Goal: Task Accomplishment & Management: Use online tool/utility

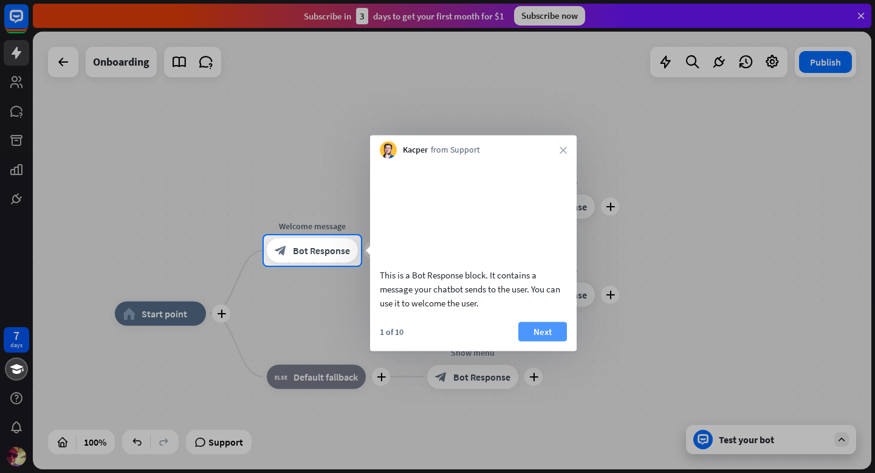
click at [538, 341] on button "Next" at bounding box center [542, 330] width 49 height 19
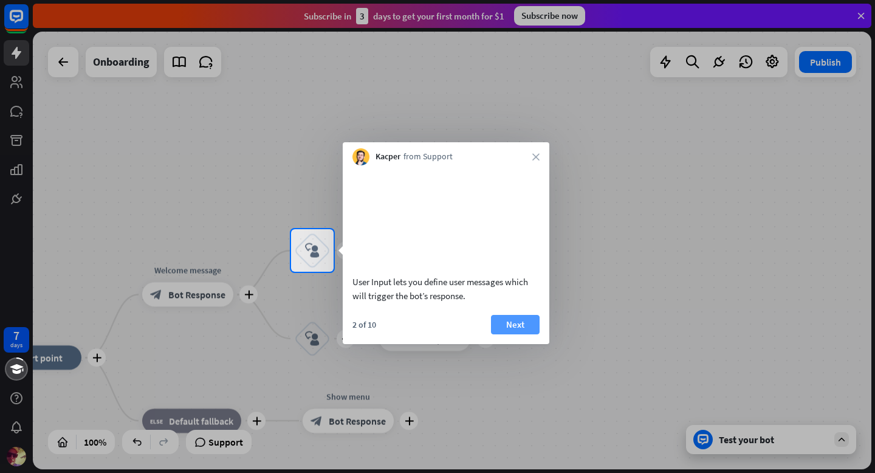
click at [511, 334] on button "Next" at bounding box center [515, 324] width 49 height 19
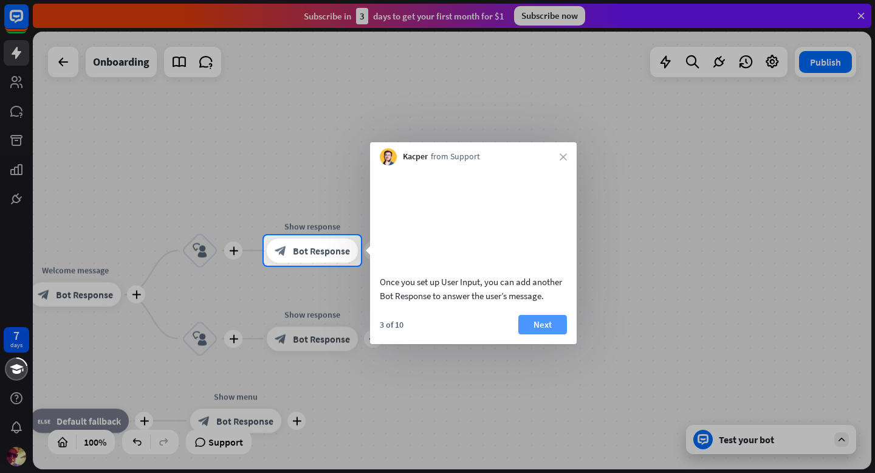
click at [555, 334] on button "Next" at bounding box center [542, 324] width 49 height 19
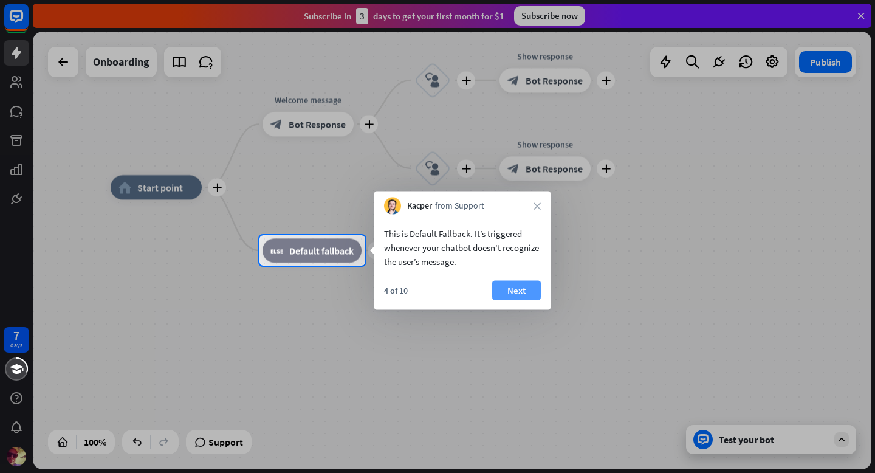
click at [525, 292] on button "Next" at bounding box center [516, 290] width 49 height 19
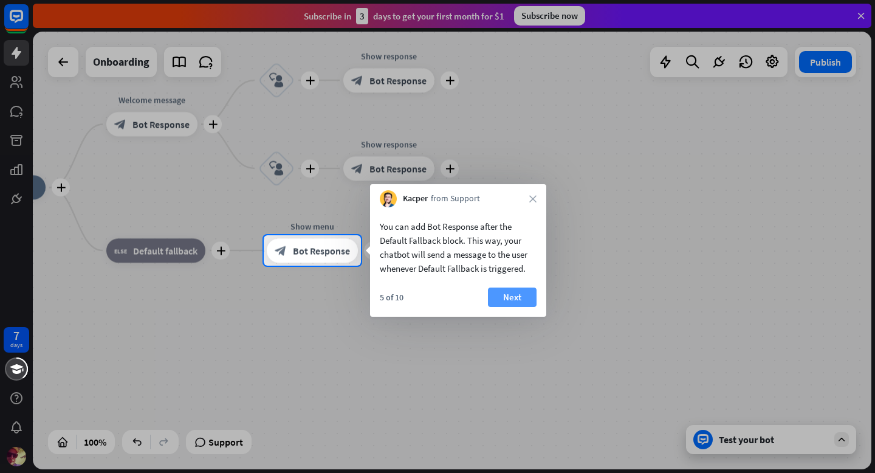
click at [522, 299] on button "Next" at bounding box center [512, 296] width 49 height 19
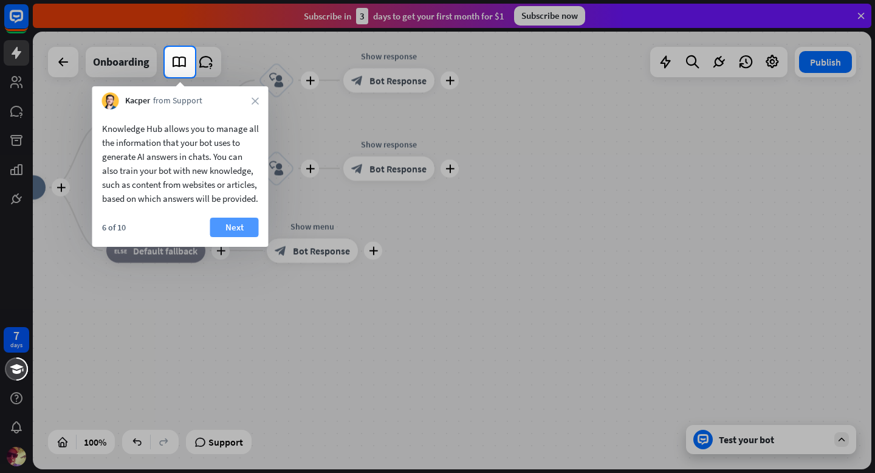
click at [235, 237] on button "Next" at bounding box center [234, 226] width 49 height 19
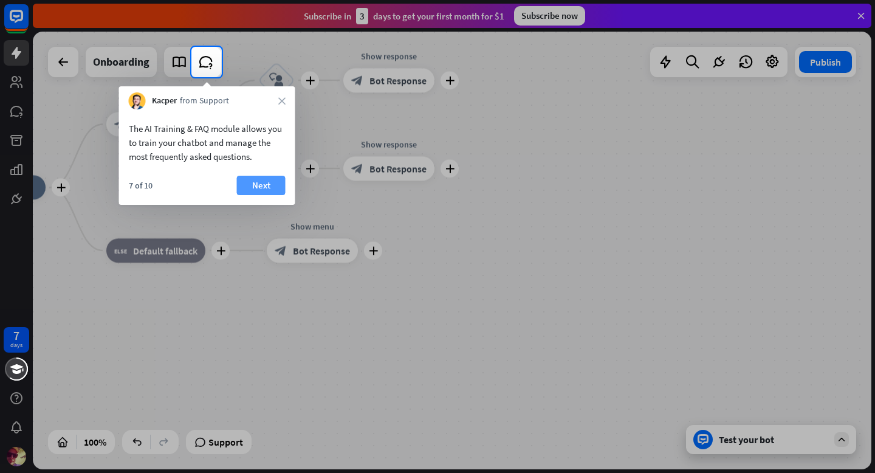
click at [259, 184] on button "Next" at bounding box center [261, 185] width 49 height 19
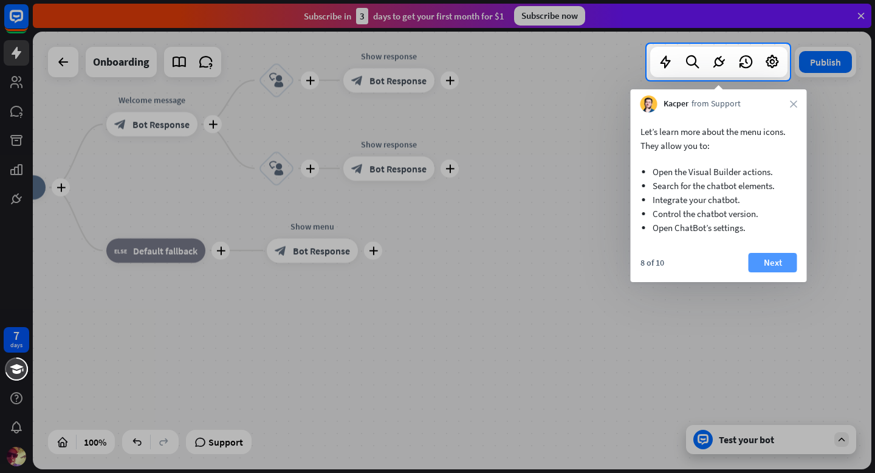
click at [771, 261] on button "Next" at bounding box center [772, 262] width 49 height 19
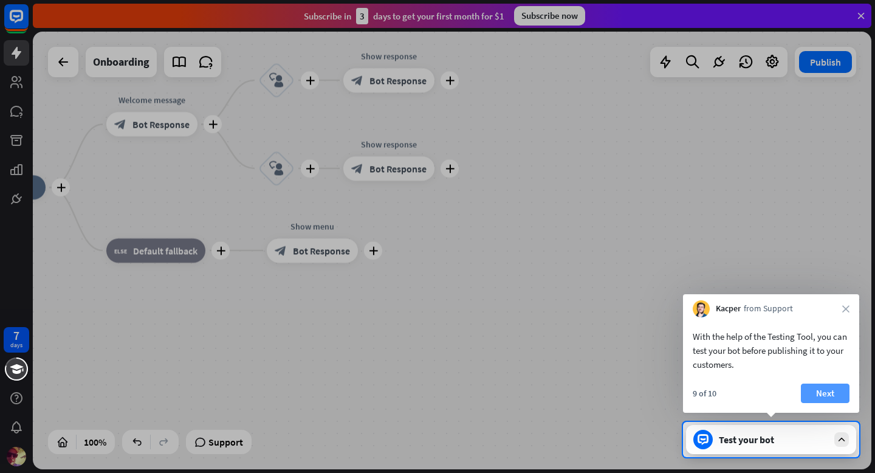
click at [830, 387] on button "Next" at bounding box center [825, 392] width 49 height 19
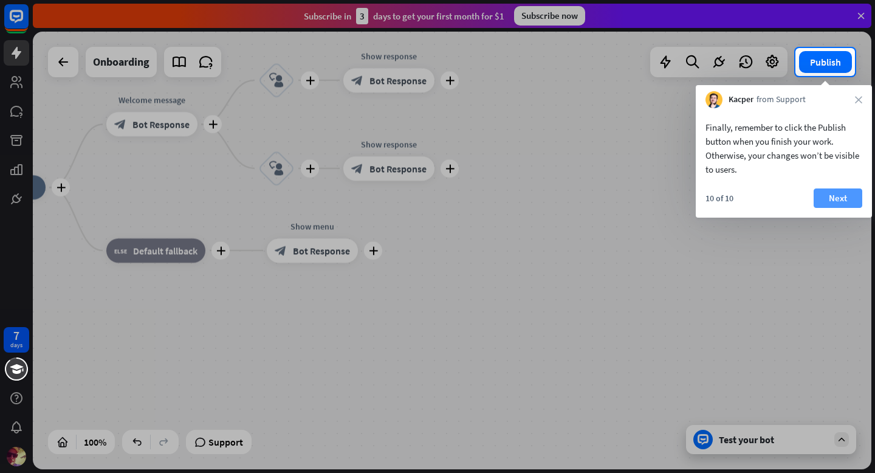
click at [840, 197] on button "Next" at bounding box center [837, 197] width 49 height 19
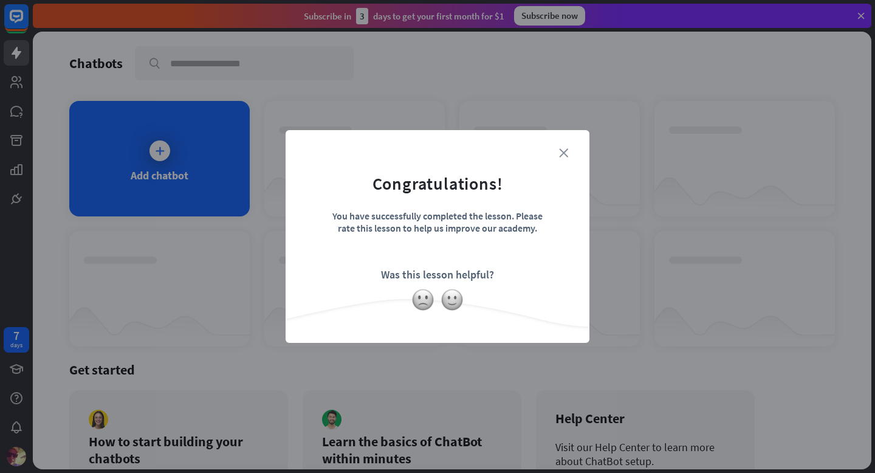
click at [565, 148] on icon "close" at bounding box center [563, 152] width 9 height 9
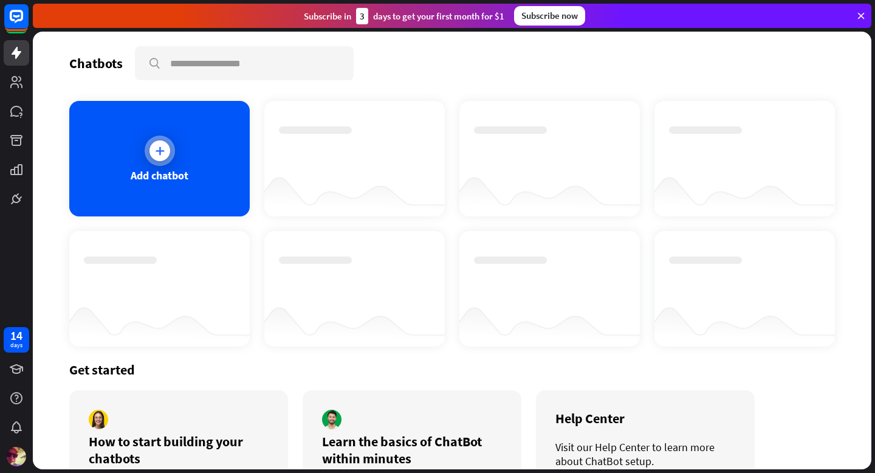
click at [185, 186] on div "Add chatbot" at bounding box center [159, 158] width 180 height 115
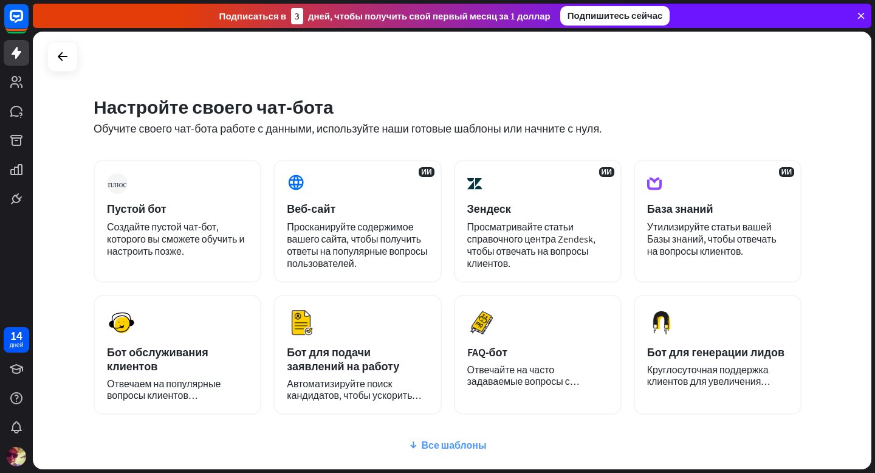
click at [457, 446] on font "Все шаблоны" at bounding box center [453, 445] width 65 height 12
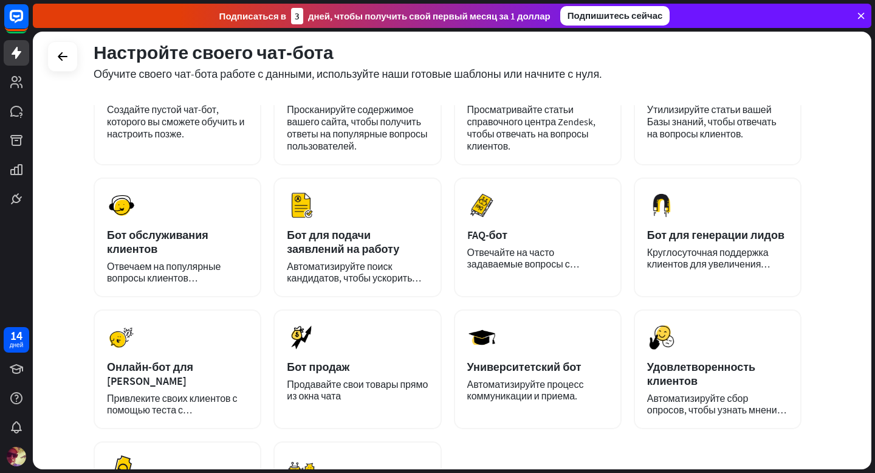
scroll to position [99, 0]
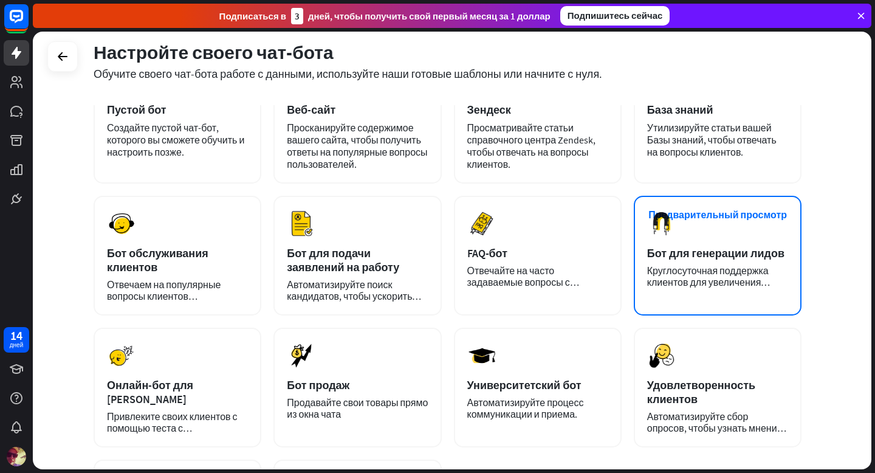
click at [733, 272] on font "Круглосуточная поддержка клиентов для увеличения продаж." at bounding box center [708, 281] width 123 height 35
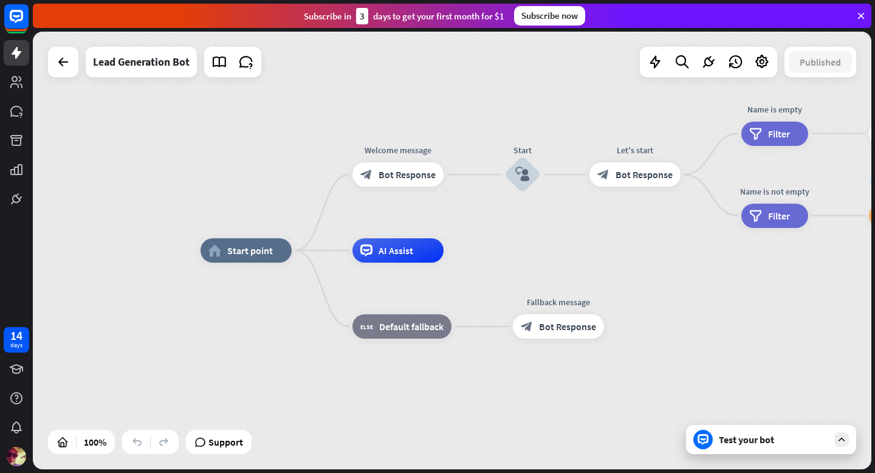
click at [224, 207] on div "home_2 Start point Welcome message block_bot_response Bot Response Start block_…" at bounding box center [452, 250] width 838 height 437
click at [234, 224] on span "Edit name" at bounding box center [235, 222] width 38 height 11
click at [193, 191] on div "home_2 Start point Welcome message block_bot_response Bot Response Start block_…" at bounding box center [452, 250] width 838 height 437
click at [256, 248] on span "Start point" at bounding box center [250, 250] width 46 height 12
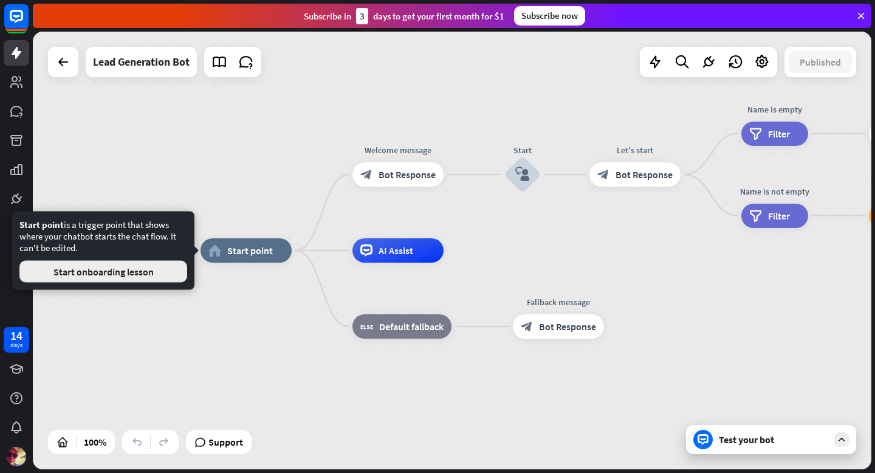
click at [157, 273] on button "Start onboarding lesson" at bounding box center [103, 272] width 168 height 22
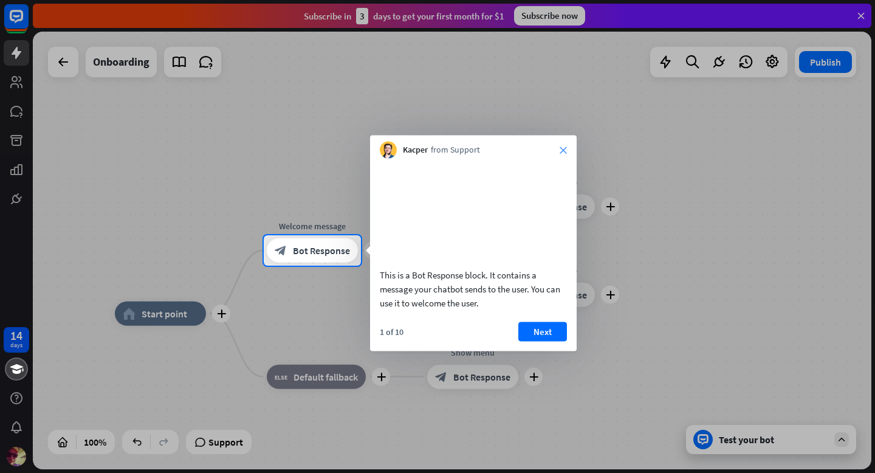
click at [560, 150] on icon "close" at bounding box center [562, 149] width 7 height 7
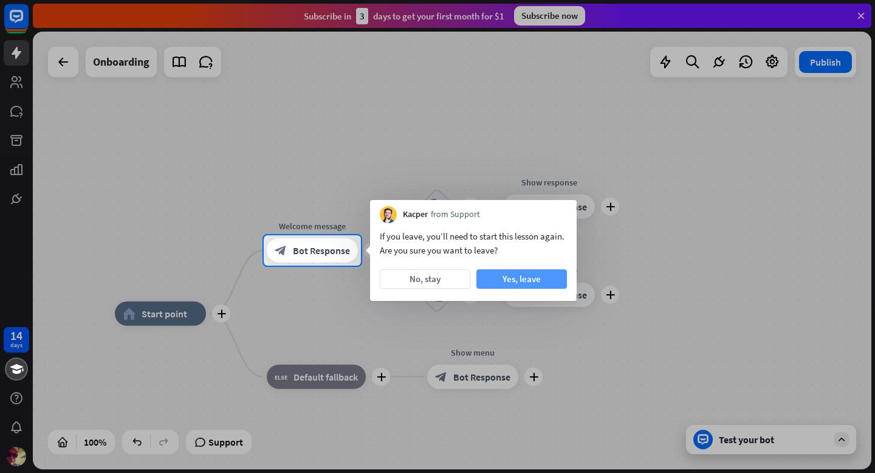
click at [522, 285] on button "Yes, leave" at bounding box center [521, 278] width 91 height 19
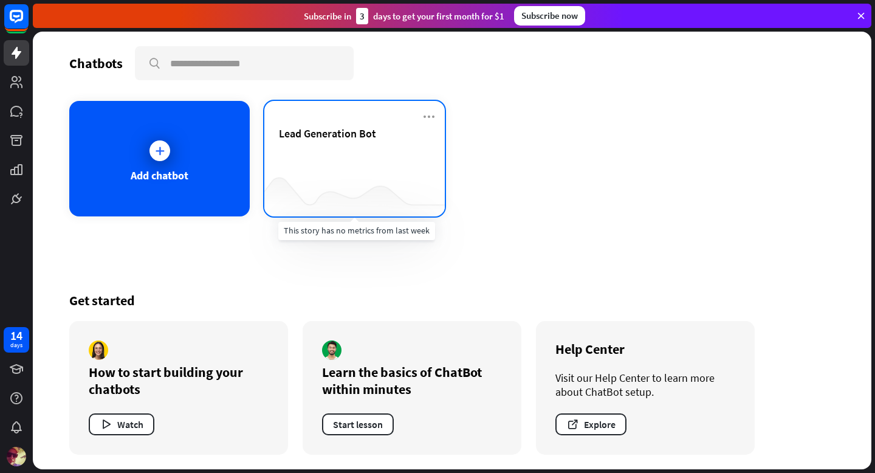
click at [349, 174] on div at bounding box center [354, 192] width 180 height 47
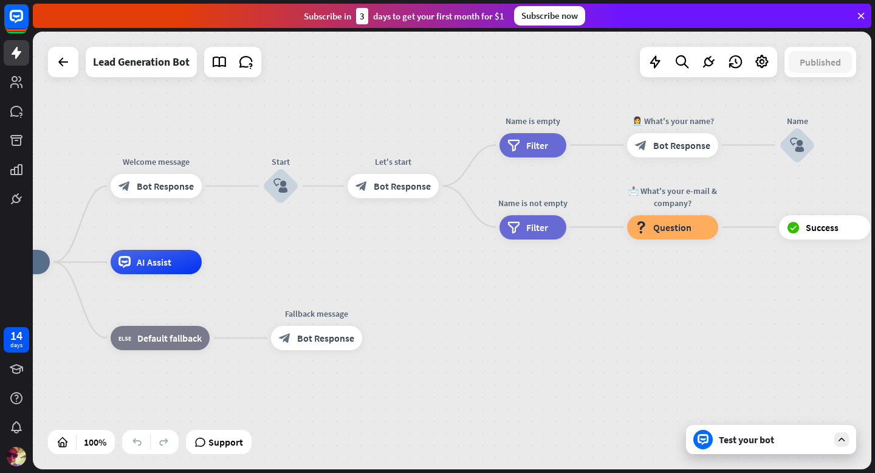
drag, startPoint x: 689, startPoint y: 222, endPoint x: 447, endPoint y: 234, distance: 242.0
click at [447, 234] on div "home_2 Start point Welcome message block_bot_response Bot Response Start block_…" at bounding box center [452, 250] width 838 height 437
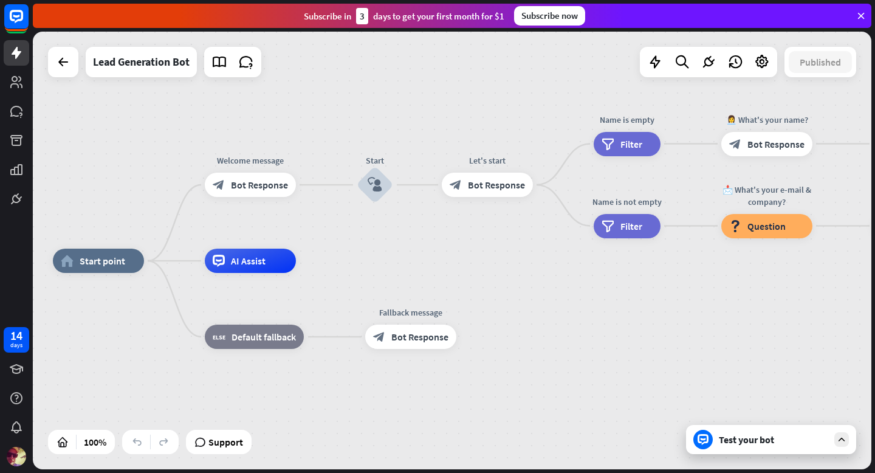
drag, startPoint x: 621, startPoint y: 283, endPoint x: 715, endPoint y: 282, distance: 94.2
click at [715, 282] on div "home_2 Start point Welcome message block_bot_response Bot Response Start block_…" at bounding box center [472, 479] width 838 height 437
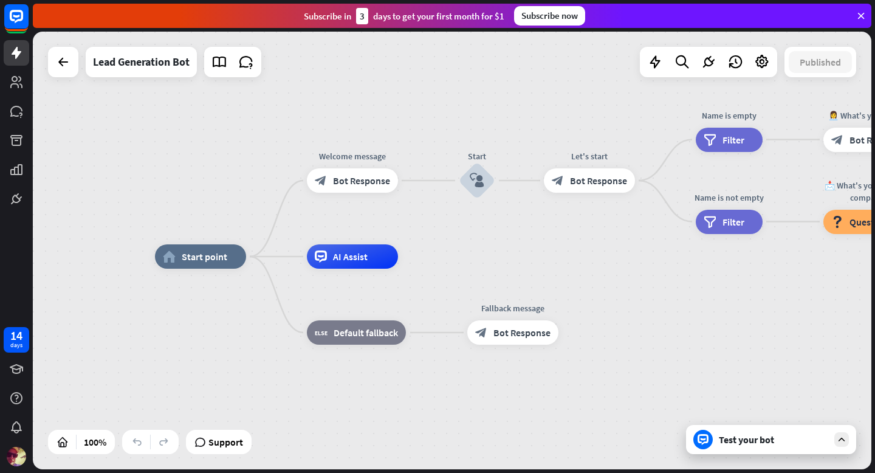
drag, startPoint x: 94, startPoint y: 189, endPoint x: 196, endPoint y: 185, distance: 102.1
click at [196, 185] on div "home_2 Start point Welcome message block_bot_response Bot Response Start block_…" at bounding box center [452, 250] width 838 height 437
click at [222, 63] on icon at bounding box center [219, 62] width 16 height 16
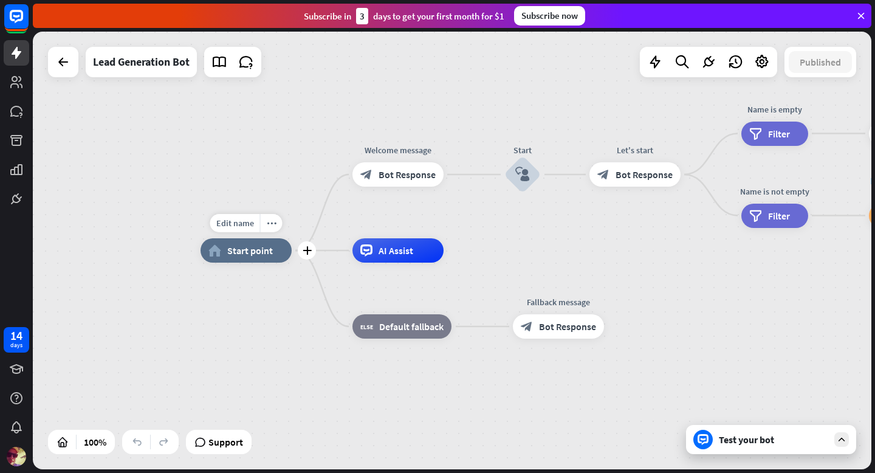
click at [237, 247] on span "Start point" at bounding box center [250, 250] width 46 height 12
click at [229, 220] on span "Edit name" at bounding box center [235, 222] width 38 height 11
type input "****"
click at [282, 155] on div "**** home_2 Start point Welcome message block_bot_response Bot Response Start b…" at bounding box center [452, 250] width 838 height 437
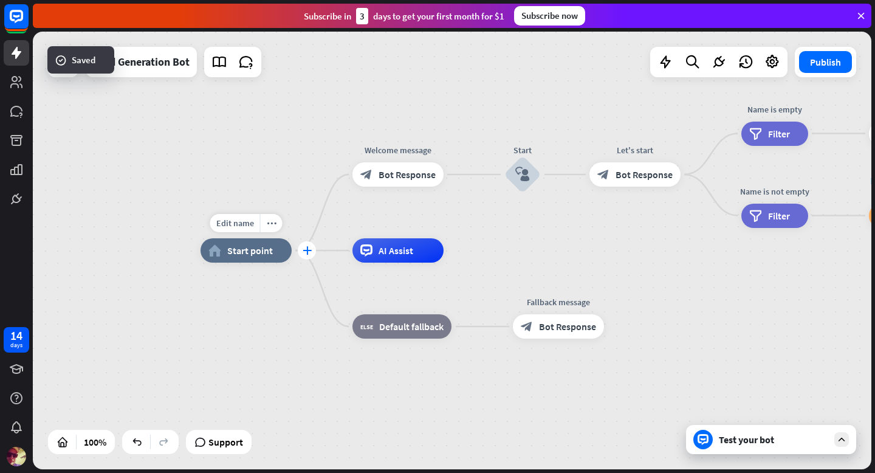
click at [309, 249] on icon "plus" at bounding box center [306, 250] width 9 height 9
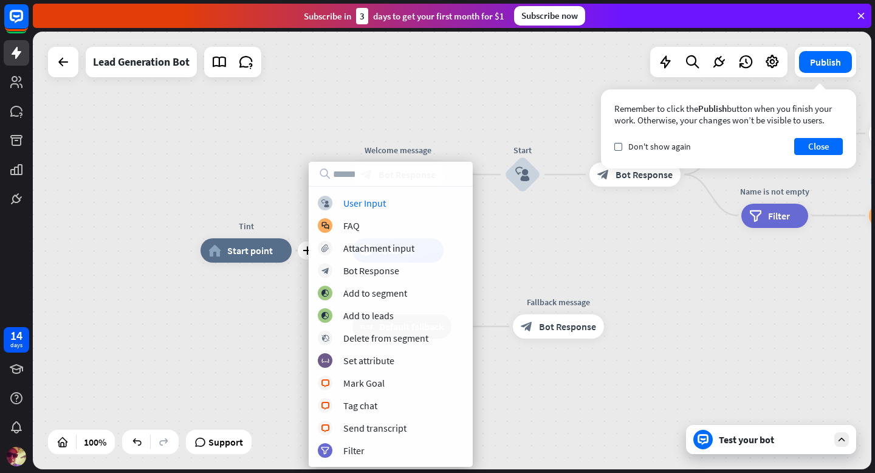
click at [284, 167] on div "plus Tint home_2 Start point Welcome message block_bot_response Bot Response St…" at bounding box center [452, 250] width 838 height 437
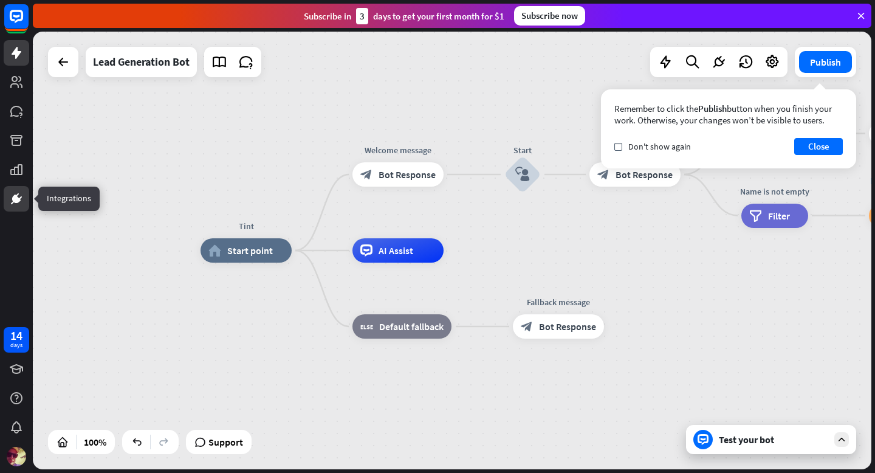
click at [13, 203] on icon at bounding box center [16, 198] width 15 height 15
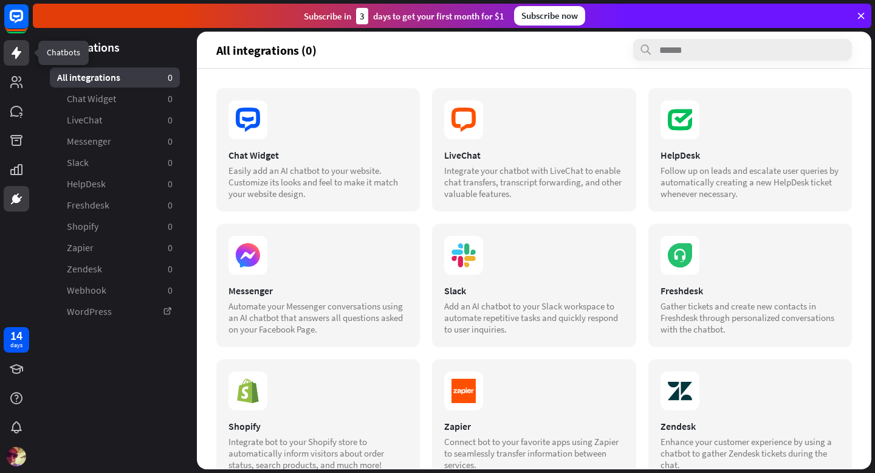
click at [16, 55] on icon at bounding box center [17, 53] width 10 height 12
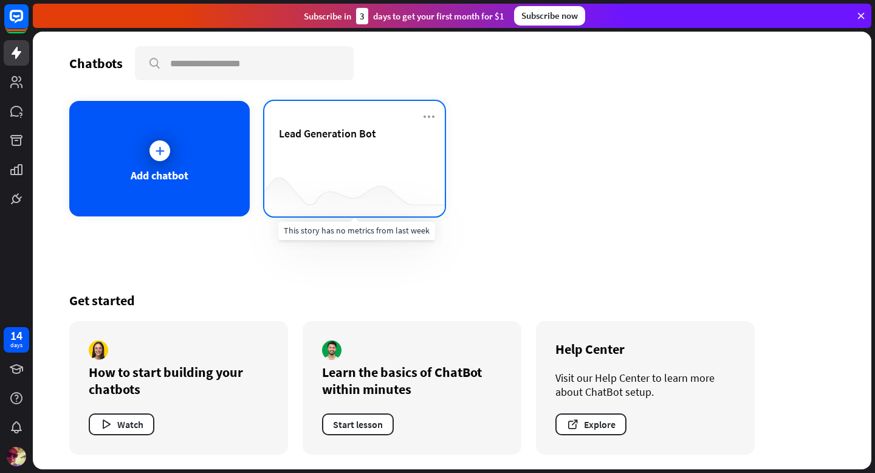
click at [369, 173] on div at bounding box center [354, 192] width 180 height 47
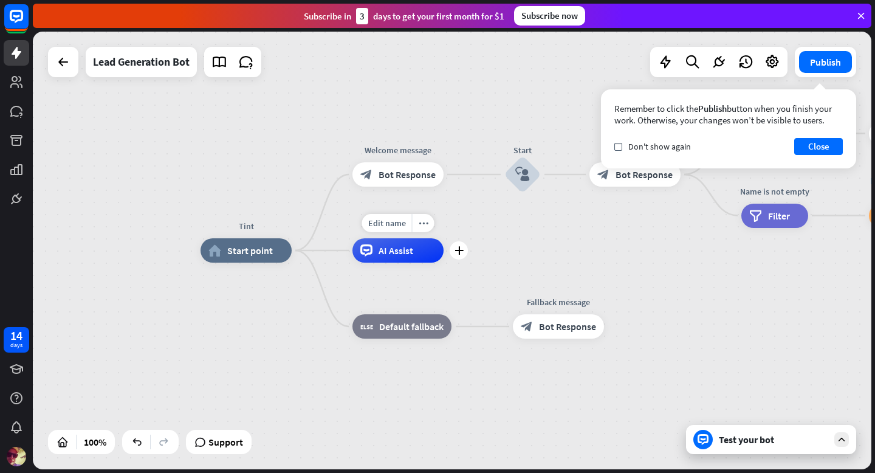
click at [408, 251] on span "AI Assist" at bounding box center [395, 250] width 35 height 12
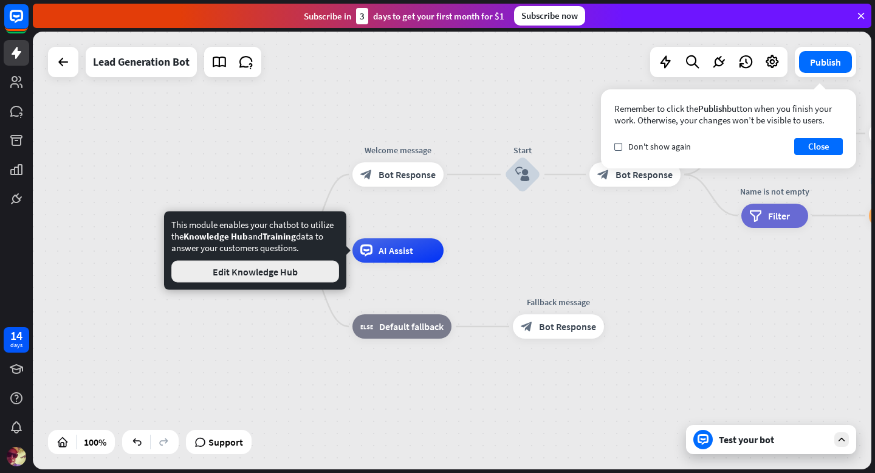
click at [313, 270] on button "Edit Knowledge Hub" at bounding box center [255, 272] width 168 height 22
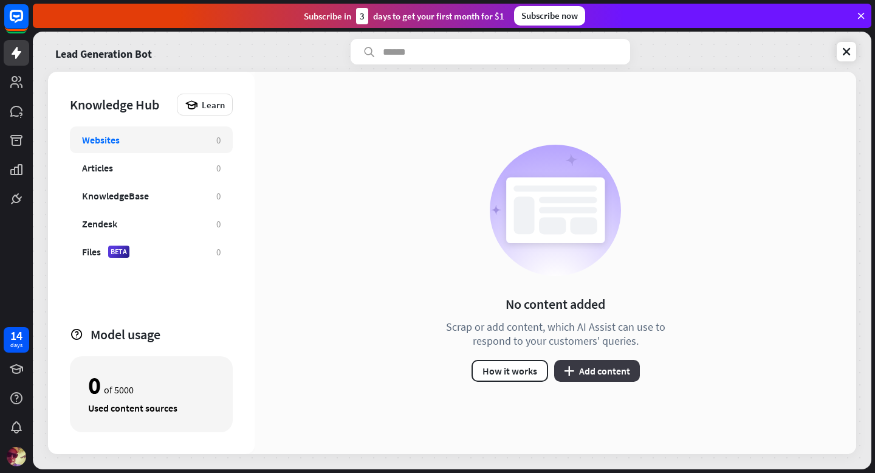
click at [591, 369] on button "plus Add content" at bounding box center [597, 371] width 86 height 22
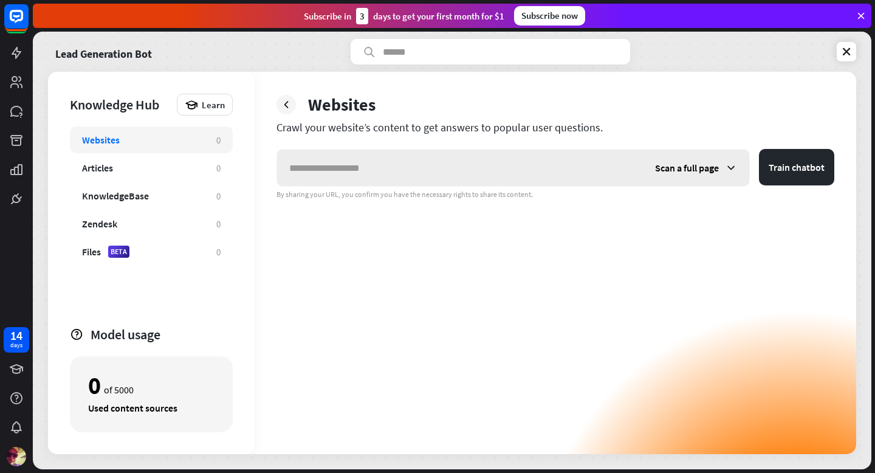
click at [713, 169] on span "Scan a full page" at bounding box center [687, 168] width 64 height 12
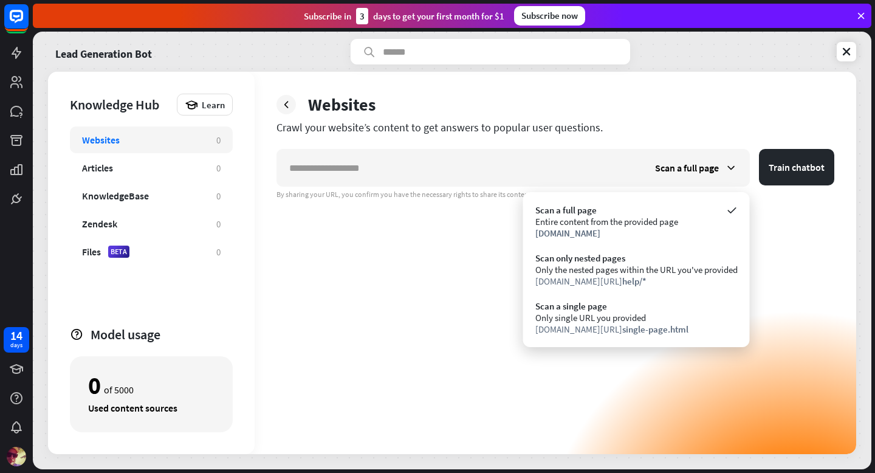
click at [416, 299] on div "Scan a full page Train chatbot By sharing your URL, you confirm you have the ne…" at bounding box center [555, 301] width 558 height 305
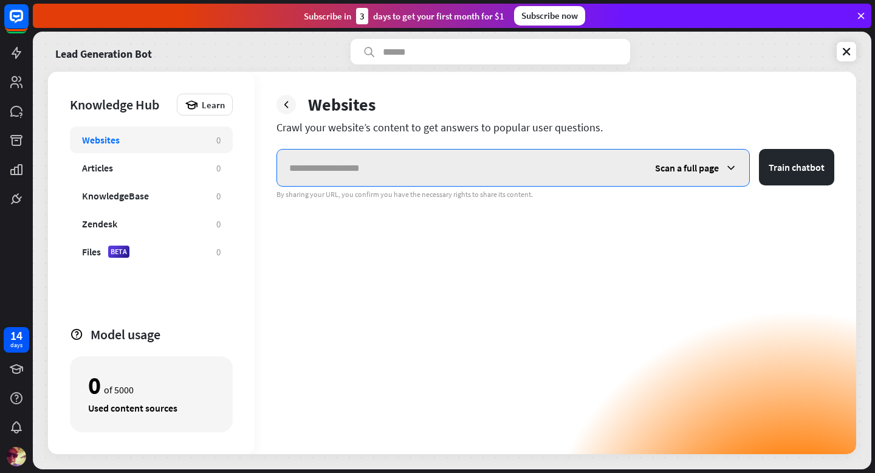
click at [488, 176] on input "text" at bounding box center [460, 167] width 366 height 36
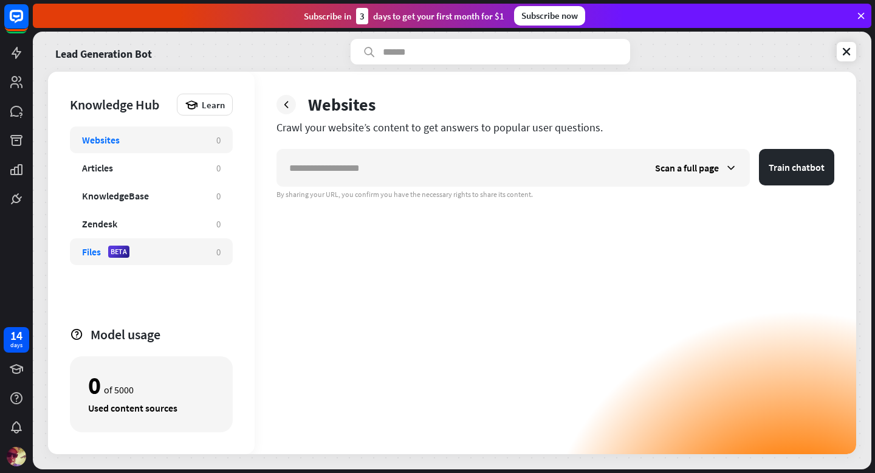
click at [144, 242] on div "Files BETA 0" at bounding box center [151, 251] width 163 height 27
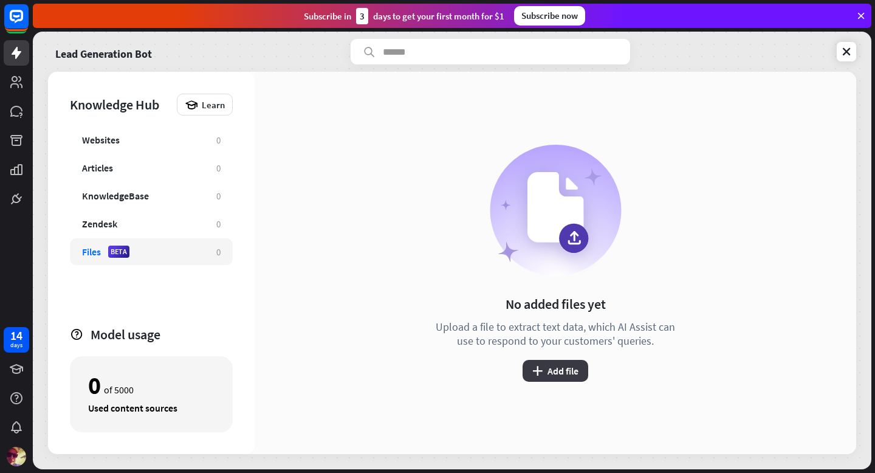
click at [573, 374] on button "plus Add file" at bounding box center [555, 371] width 66 height 22
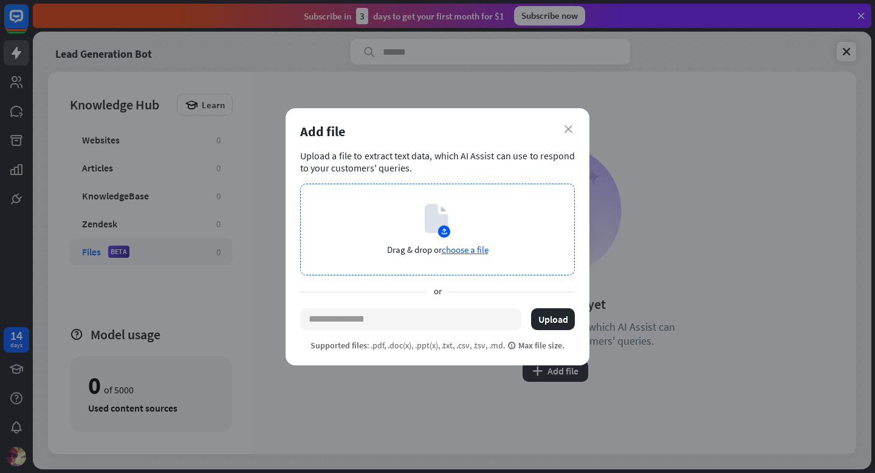
click at [474, 249] on span "choose a file" at bounding box center [465, 250] width 47 height 12
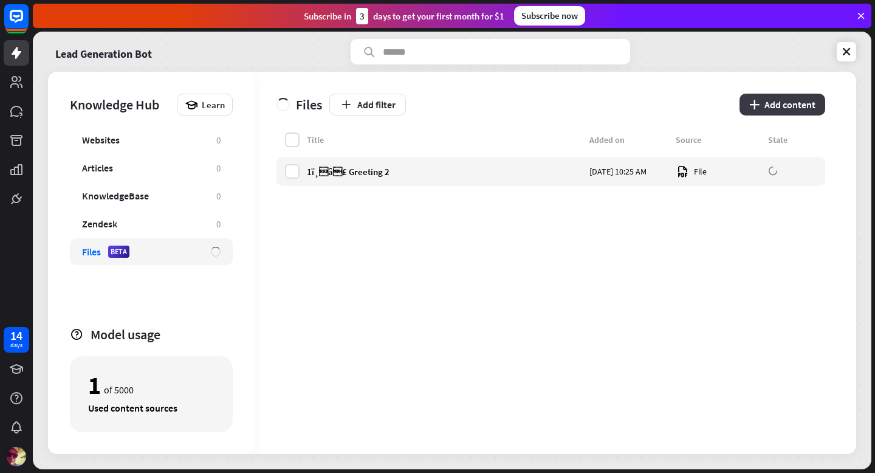
click at [776, 106] on button "plus Add content" at bounding box center [782, 105] width 86 height 22
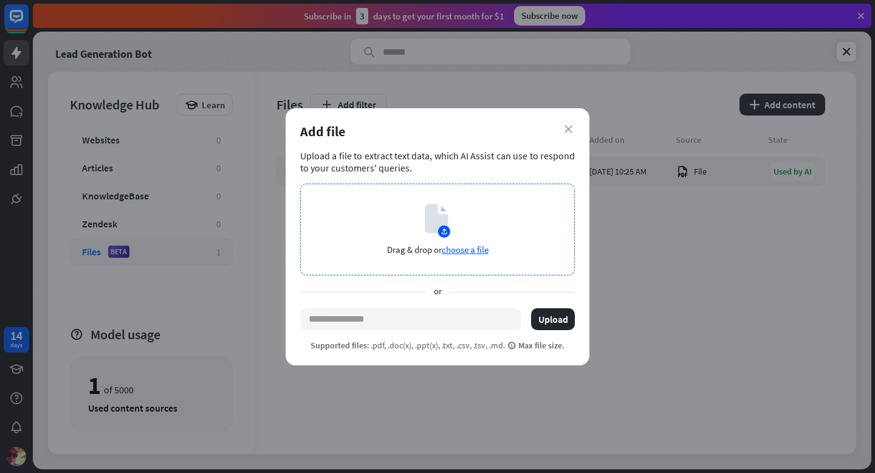
click at [452, 250] on span "choose a file" at bounding box center [465, 250] width 47 height 12
click at [568, 126] on icon "close" at bounding box center [568, 129] width 8 height 8
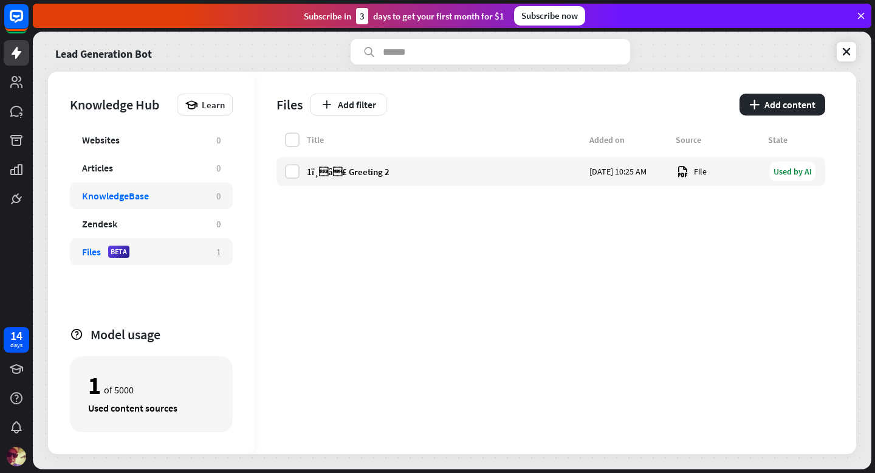
click at [170, 185] on div "KnowledgeBase 0" at bounding box center [151, 195] width 163 height 27
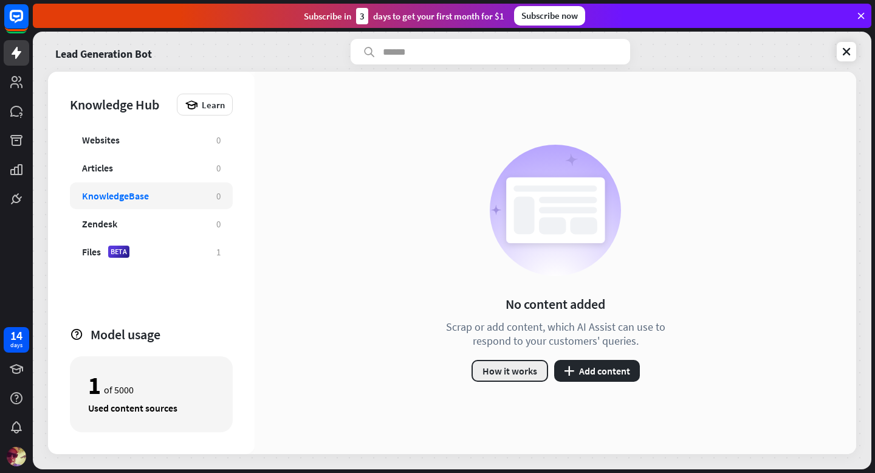
click at [535, 366] on button "How it works" at bounding box center [509, 371] width 77 height 22
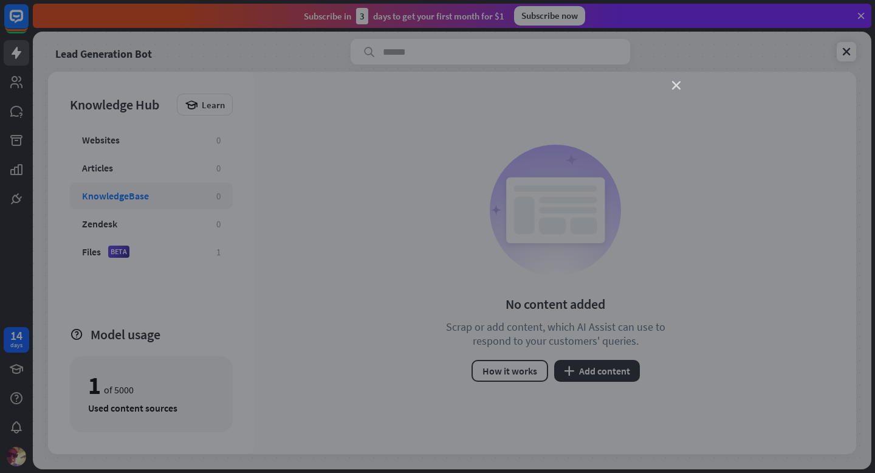
click at [676, 86] on icon "close" at bounding box center [676, 85] width 9 height 9
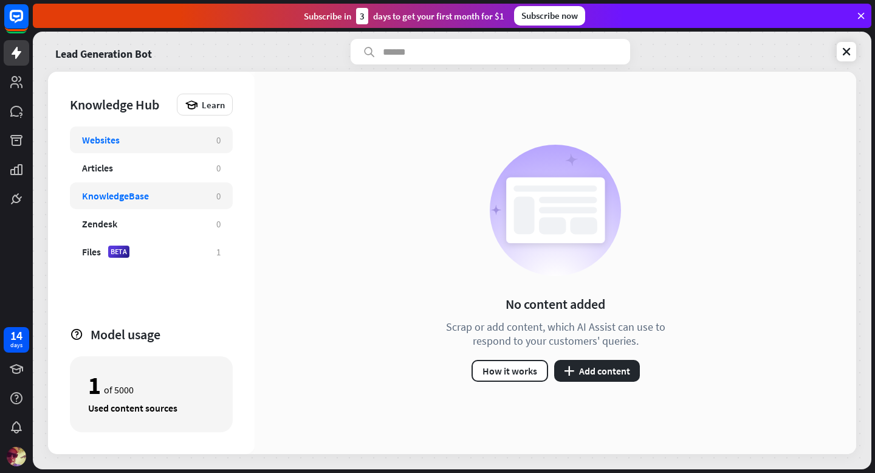
click at [120, 145] on div "Websites" at bounding box center [143, 140] width 122 height 12
click at [598, 372] on button "plus Add content" at bounding box center [597, 371] width 86 height 22
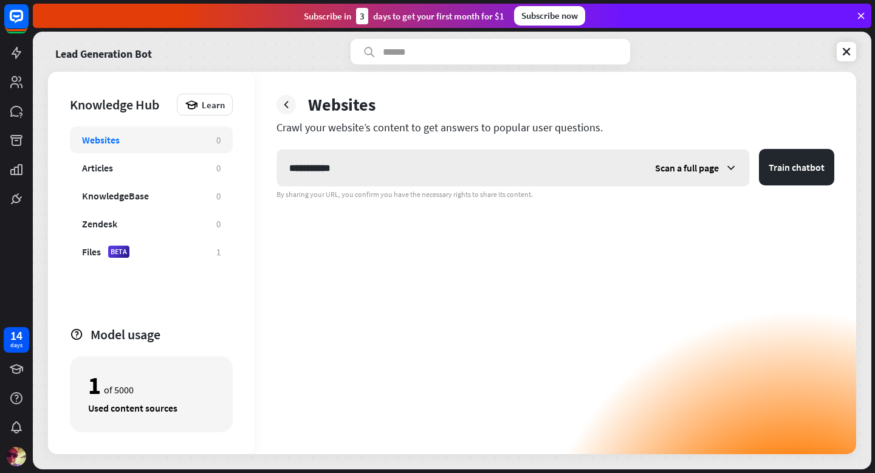
type input "**********"
click at [698, 173] on span "Scan a full page" at bounding box center [687, 168] width 64 height 12
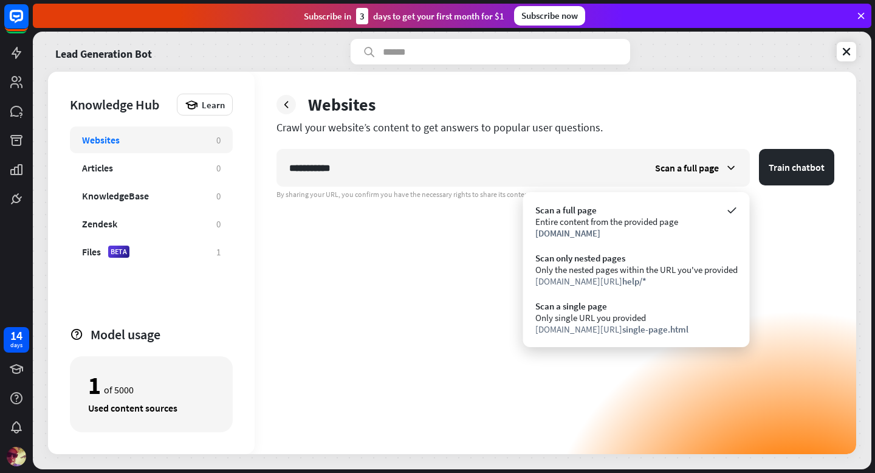
click at [463, 261] on div "**********" at bounding box center [555, 301] width 558 height 305
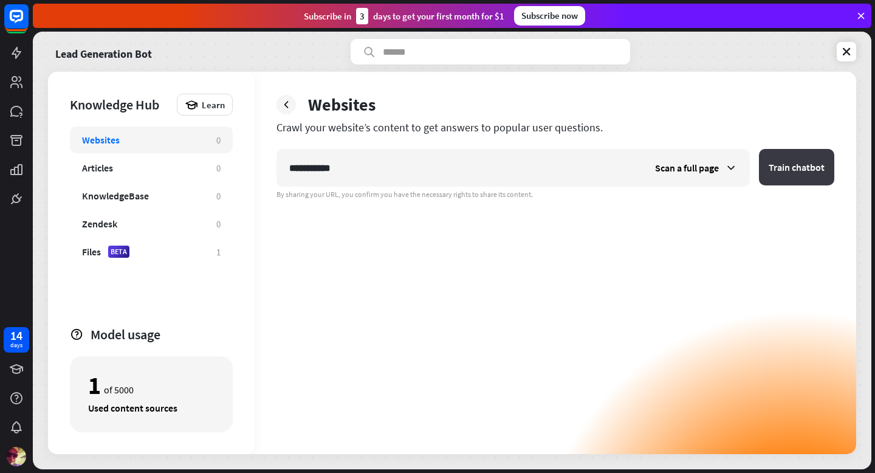
click at [806, 172] on button "Train chatbot" at bounding box center [796, 167] width 75 height 36
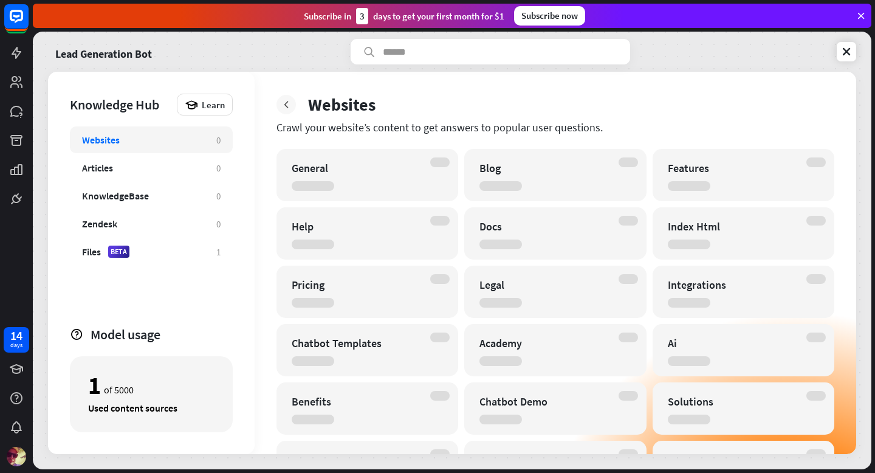
click at [285, 106] on icon at bounding box center [286, 104] width 12 height 12
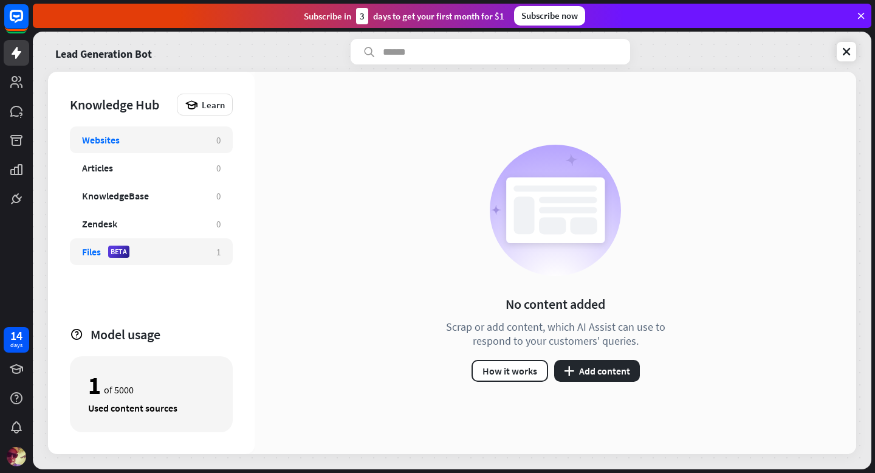
click at [154, 247] on div "Files BETA" at bounding box center [143, 251] width 122 height 12
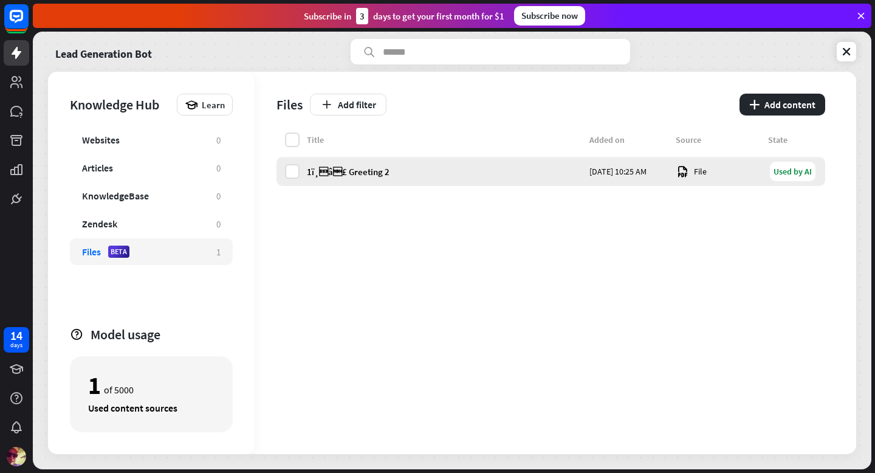
click at [808, 171] on div "Used by AI" at bounding box center [793, 171] width 46 height 19
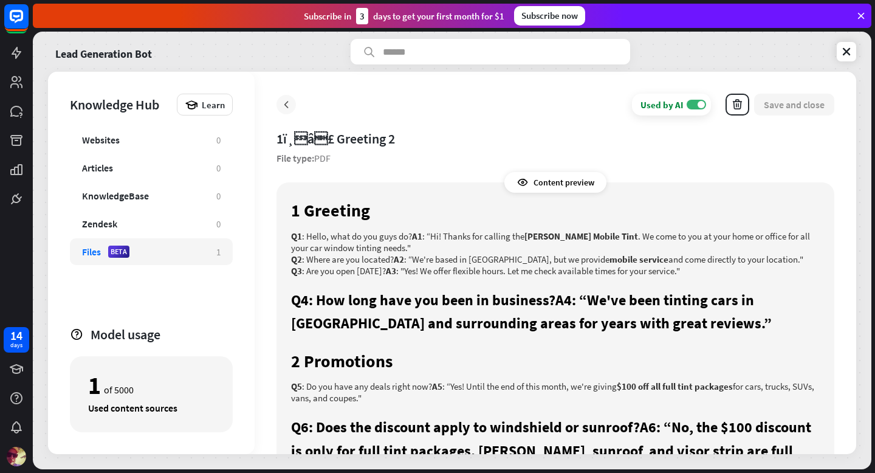
click at [288, 104] on icon at bounding box center [286, 104] width 12 height 12
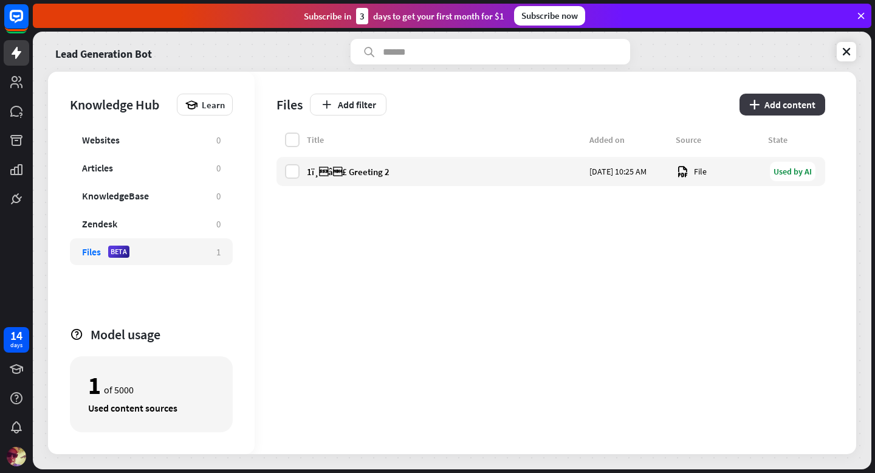
click at [783, 108] on button "plus Add content" at bounding box center [782, 105] width 86 height 22
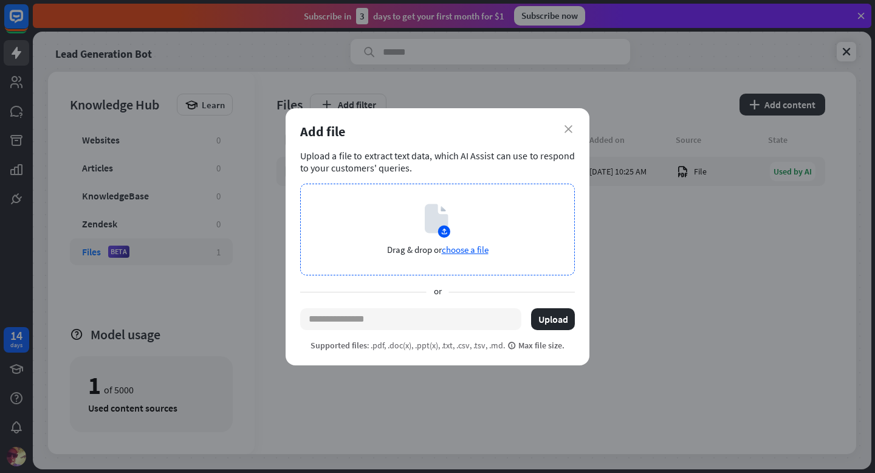
click at [471, 244] on span "choose a file" at bounding box center [465, 250] width 47 height 12
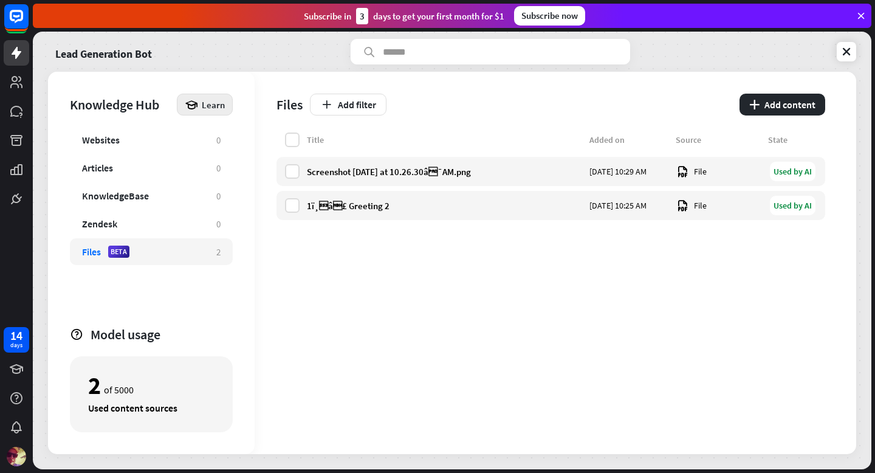
click at [198, 106] on icon at bounding box center [191, 104] width 13 height 13
click at [643, 125] on div "Files Add filter plus Add content" at bounding box center [550, 102] width 548 height 61
click at [162, 196] on div "KnowledgeBase" at bounding box center [143, 196] width 122 height 12
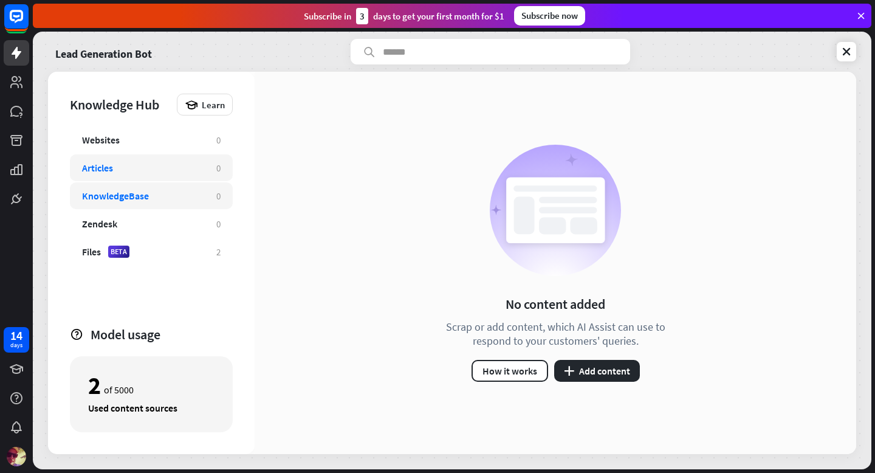
click at [139, 170] on div "Articles" at bounding box center [143, 168] width 122 height 12
click at [850, 47] on icon at bounding box center [846, 52] width 12 height 12
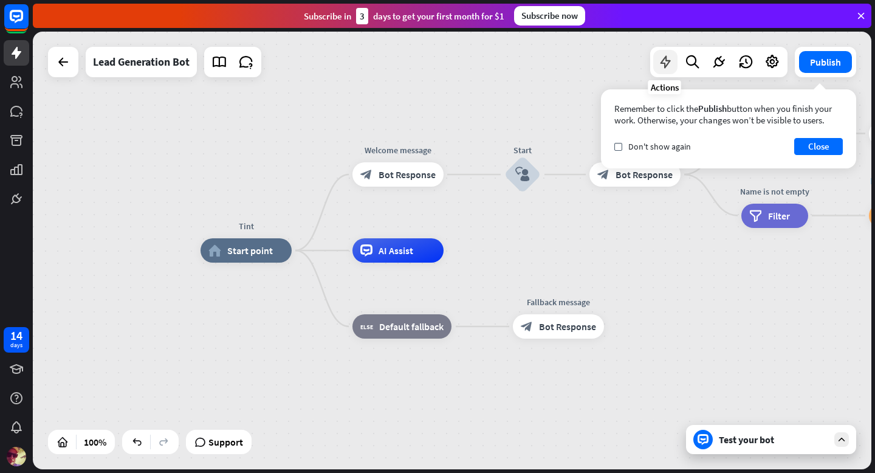
click at [665, 61] on icon at bounding box center [665, 62] width 16 height 16
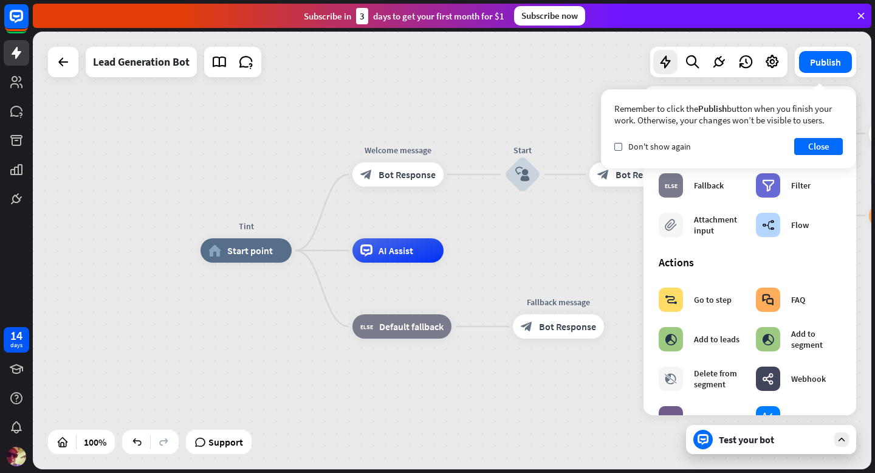
click at [550, 101] on div "Tint home_2 Start point Welcome message block_bot_response Bot Response Start b…" at bounding box center [452, 250] width 838 height 437
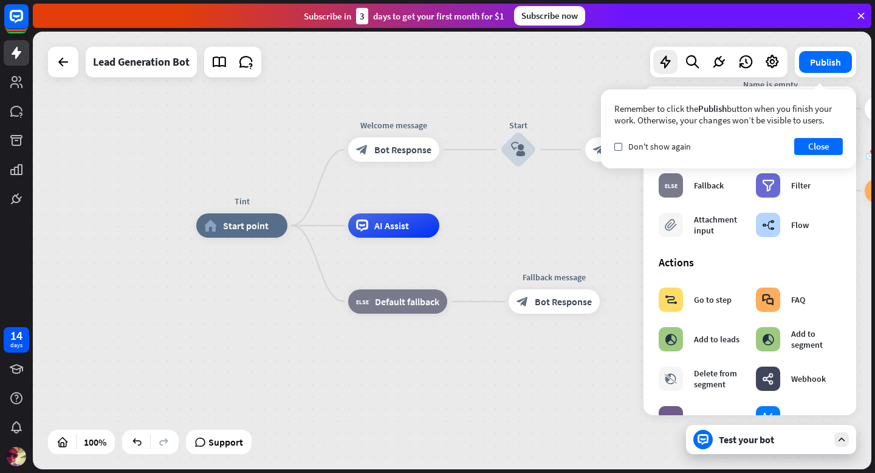
drag, startPoint x: 580, startPoint y: 270, endPoint x: 576, endPoint y: 245, distance: 25.3
click at [576, 245] on div "Tint home_2 Start point Welcome message block_bot_response Bot Response Start b…" at bounding box center [615, 443] width 838 height 437
click at [738, 436] on div "Test your bot" at bounding box center [773, 439] width 109 height 12
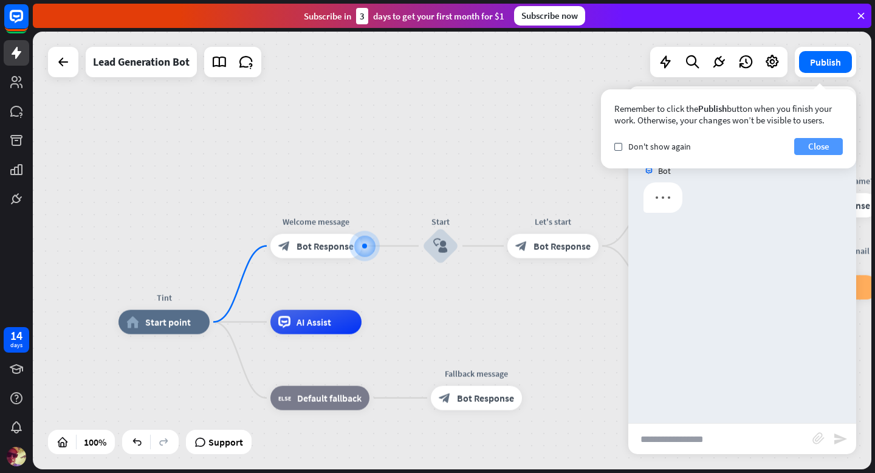
click at [811, 144] on button "Close" at bounding box center [818, 146] width 49 height 17
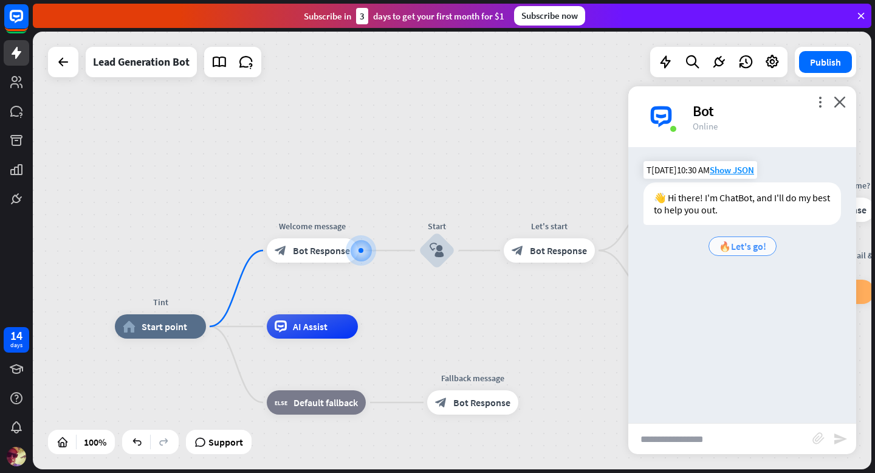
click at [746, 251] on span "🔥Let's go!" at bounding box center [742, 246] width 47 height 12
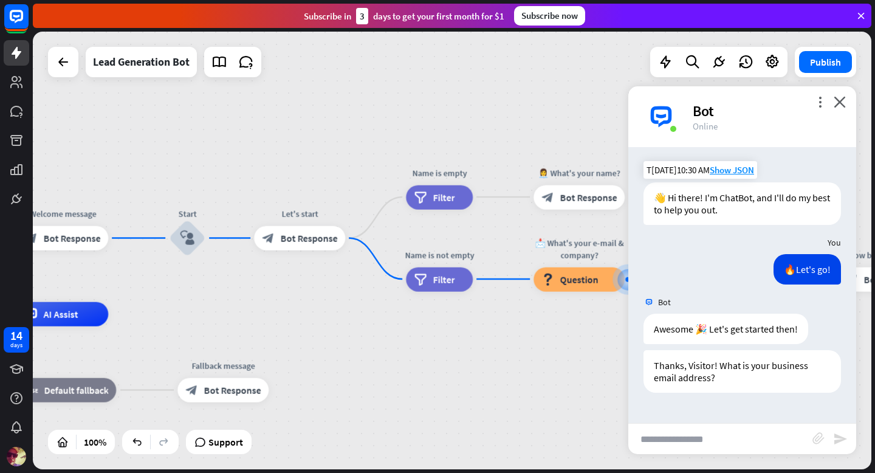
drag, startPoint x: 400, startPoint y: 331, endPoint x: 558, endPoint y: 332, distance: 158.5
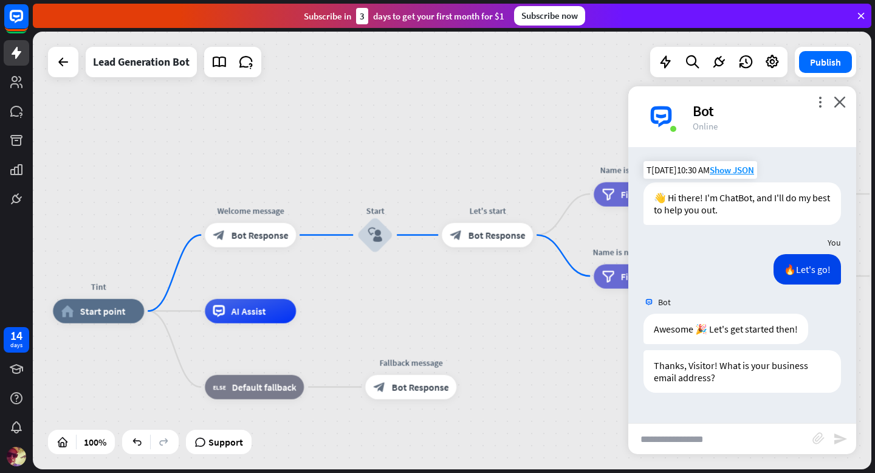
drag, startPoint x: 413, startPoint y: 331, endPoint x: 508, endPoint y: 324, distance: 95.6
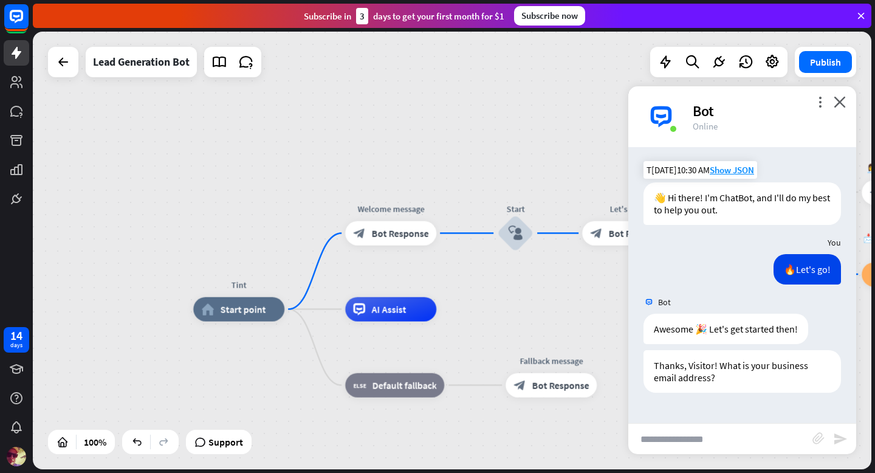
drag, startPoint x: 337, startPoint y: 298, endPoint x: 467, endPoint y: 298, distance: 130.6
click at [467, 298] on div "Tint home_2 Start point Welcome message block_bot_response Bot Response Start b…" at bounding box center [452, 250] width 838 height 437
click at [704, 446] on input "text" at bounding box center [720, 438] width 184 height 30
type input "**********"
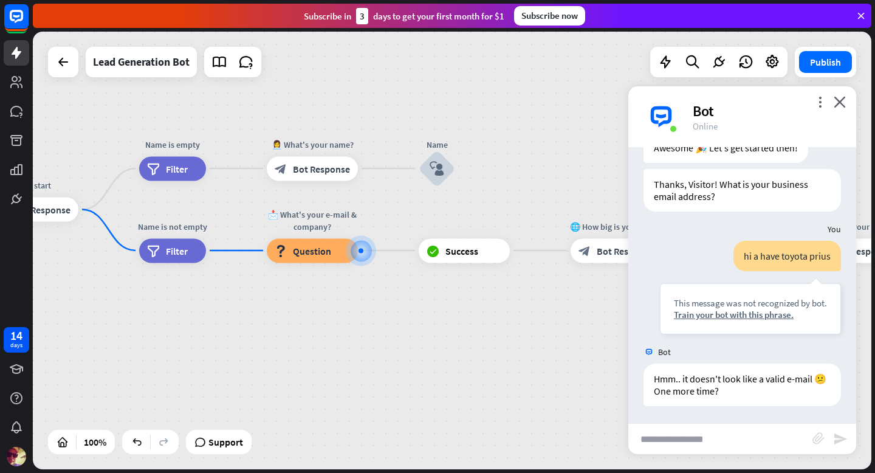
scroll to position [182, 0]
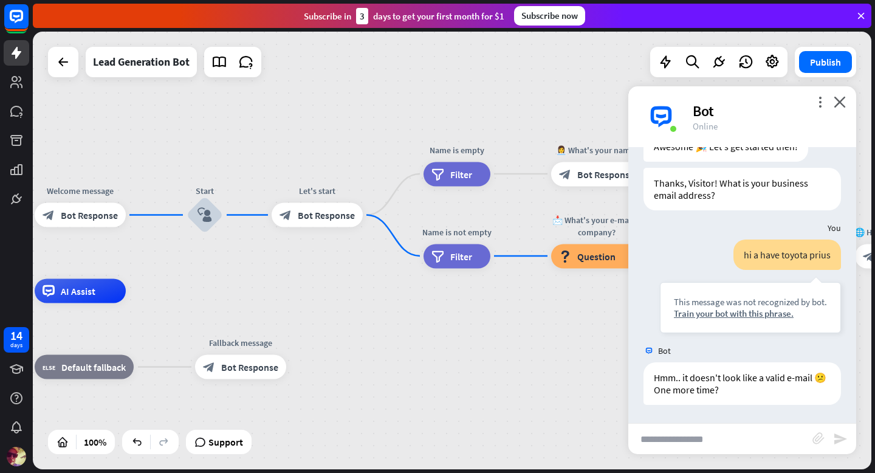
drag, startPoint x: 282, startPoint y: 311, endPoint x: 569, endPoint y: 317, distance: 286.8
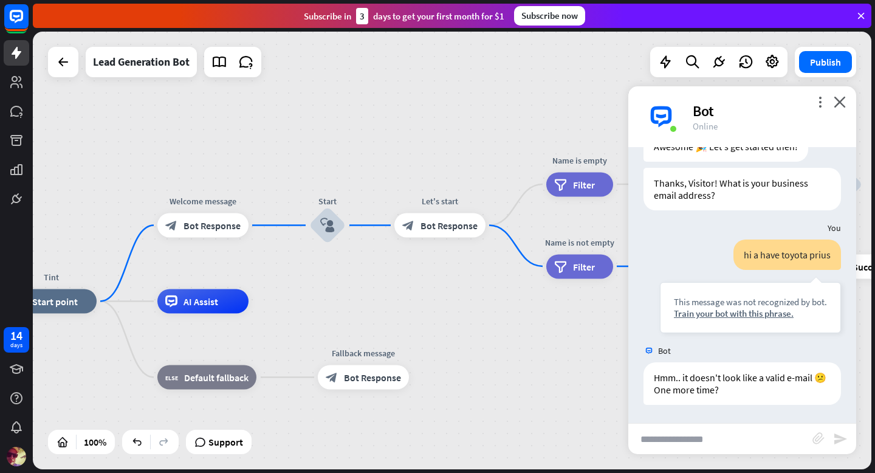
drag, startPoint x: 288, startPoint y: 278, endPoint x: 439, endPoint y: 293, distance: 152.0
click at [437, 293] on div "Tint home_2 Start point Welcome message block_bot_response Bot Response Start b…" at bounding box center [452, 250] width 838 height 437
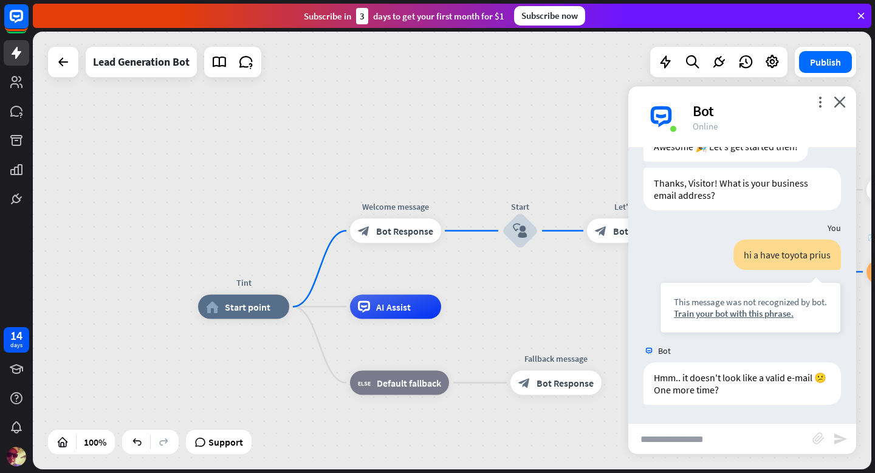
drag, startPoint x: 313, startPoint y: 275, endPoint x: 477, endPoint y: 275, distance: 163.4
click at [477, 275] on div "Tint home_2 Start point Welcome message block_bot_response Bot Response Start b…" at bounding box center [452, 250] width 838 height 437
drag, startPoint x: 374, startPoint y: 273, endPoint x: 484, endPoint y: 167, distance: 152.9
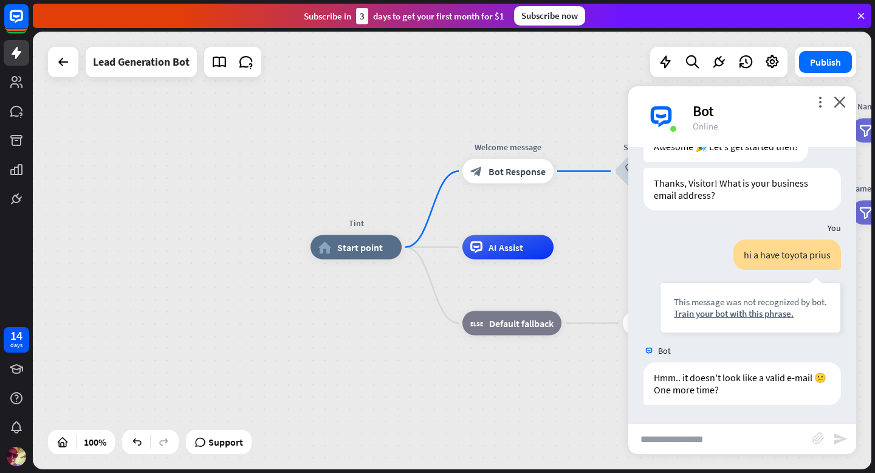
drag, startPoint x: 267, startPoint y: 166, endPoint x: 379, endPoint y: 106, distance: 127.2
click at [379, 106] on div "Tint home_2 Start point Welcome message block_bot_response Bot Response Start b…" at bounding box center [452, 250] width 838 height 437
click at [846, 100] on div "more_vert close Bot Online" at bounding box center [742, 116] width 228 height 61
click at [838, 100] on icon "close" at bounding box center [839, 102] width 12 height 12
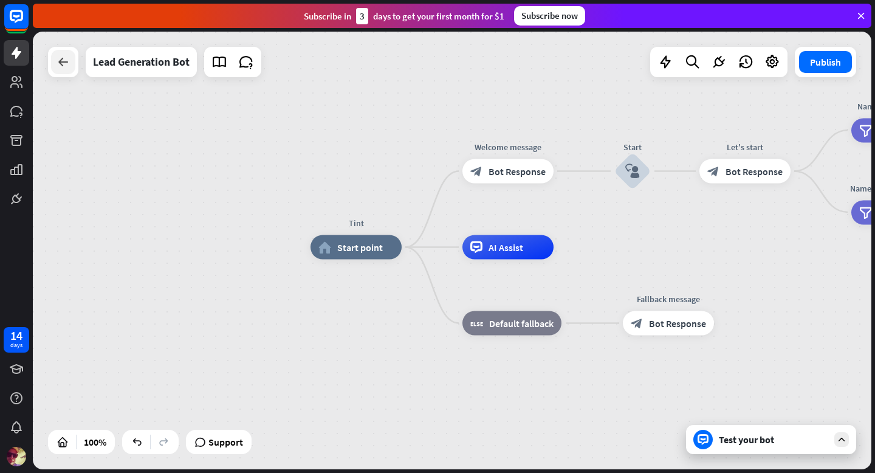
click at [53, 64] on div at bounding box center [63, 62] width 24 height 24
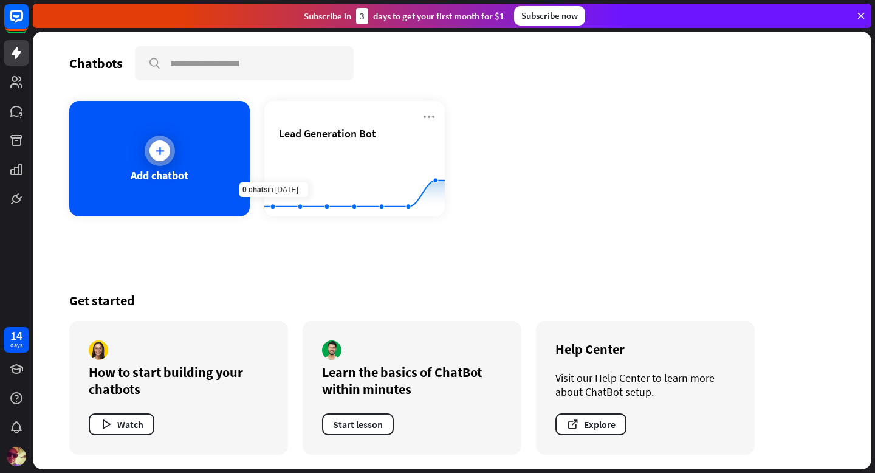
click at [154, 146] on icon at bounding box center [160, 151] width 12 height 12
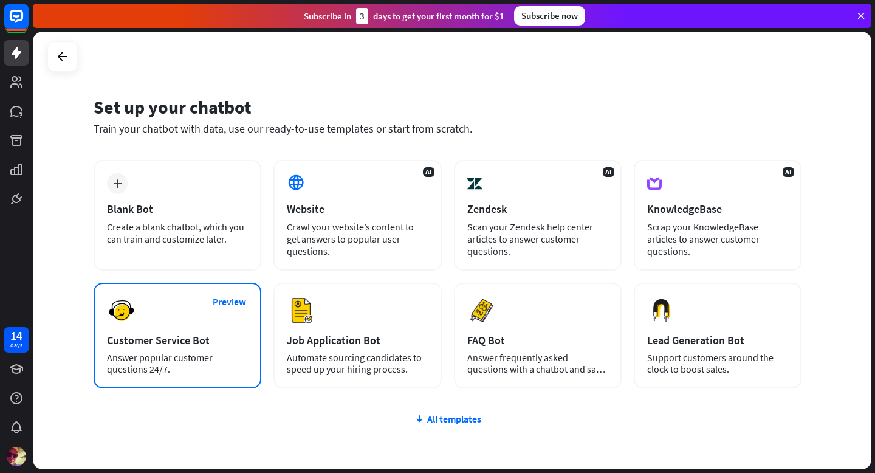
scroll to position [65, 0]
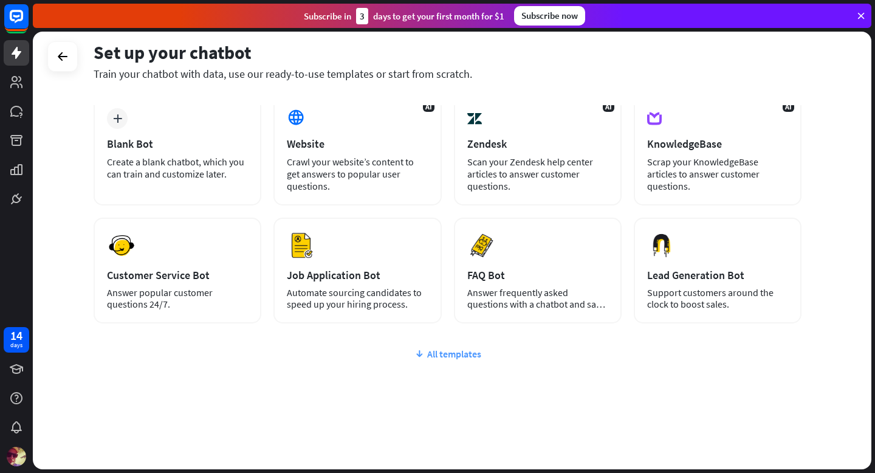
click at [457, 354] on div "All templates" at bounding box center [448, 353] width 708 height 12
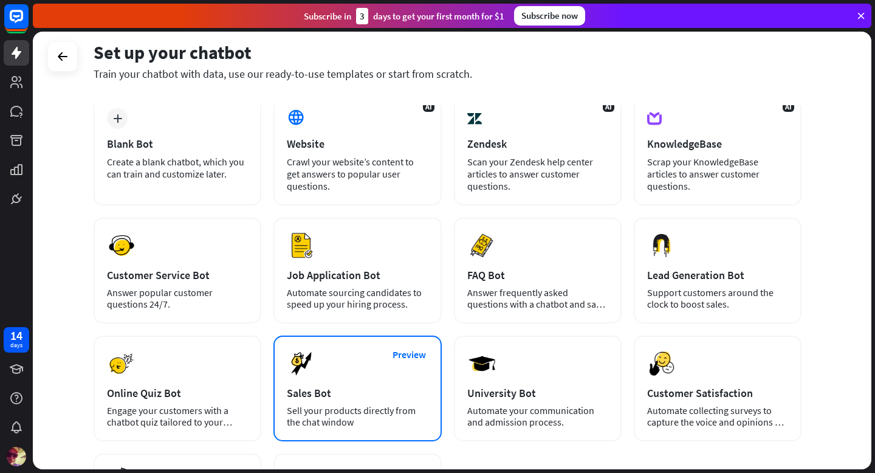
scroll to position [240, 0]
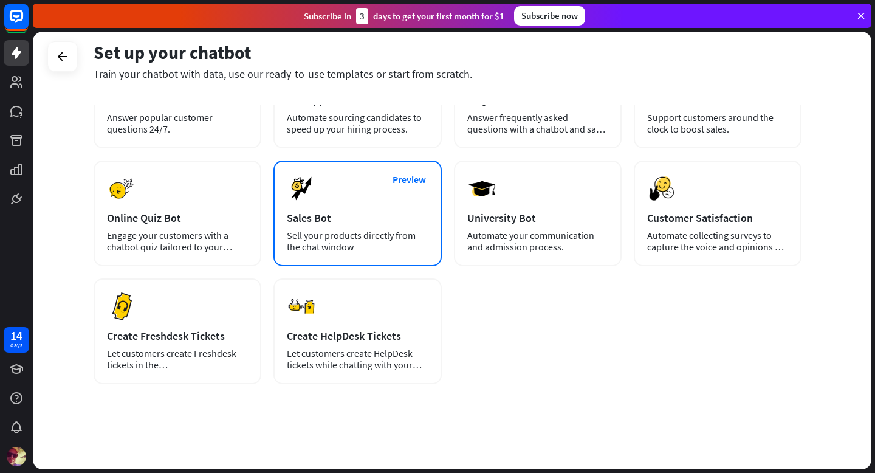
click at [404, 231] on div "Sell your products directly from the chat window" at bounding box center [357, 241] width 141 height 23
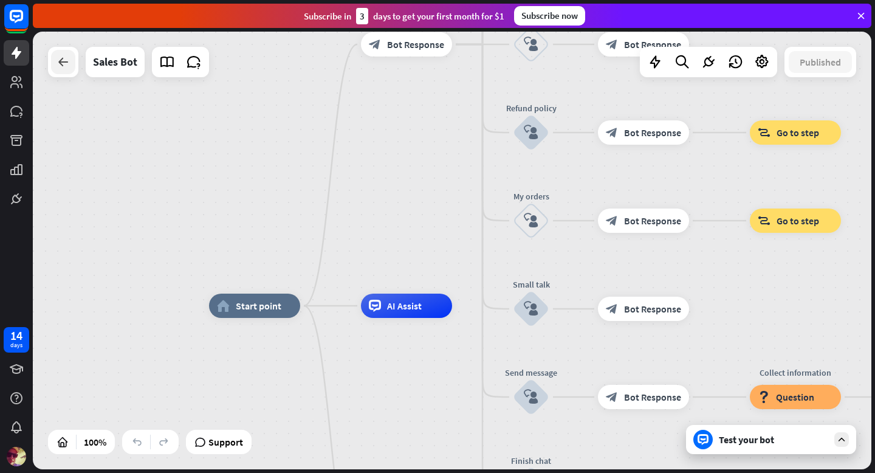
click at [67, 60] on icon at bounding box center [63, 62] width 15 height 15
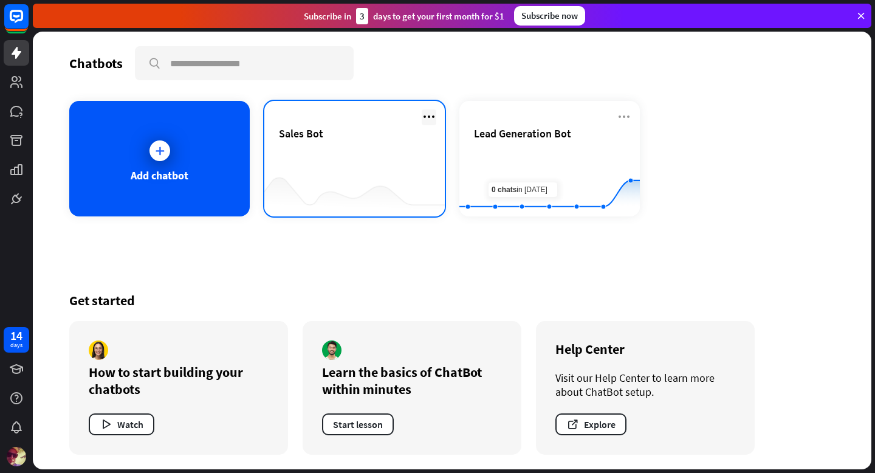
click at [430, 115] on icon at bounding box center [429, 116] width 15 height 15
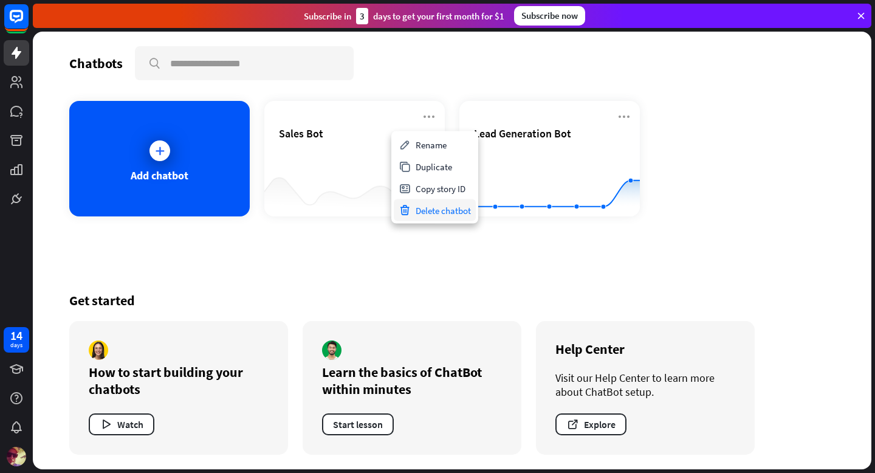
click at [439, 209] on div "Delete chatbot" at bounding box center [435, 210] width 82 height 22
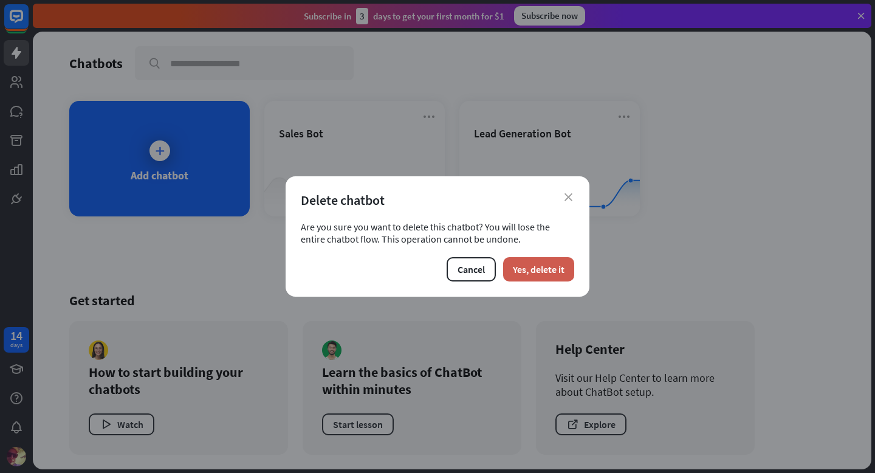
click at [527, 267] on button "Yes, delete it" at bounding box center [538, 269] width 71 height 24
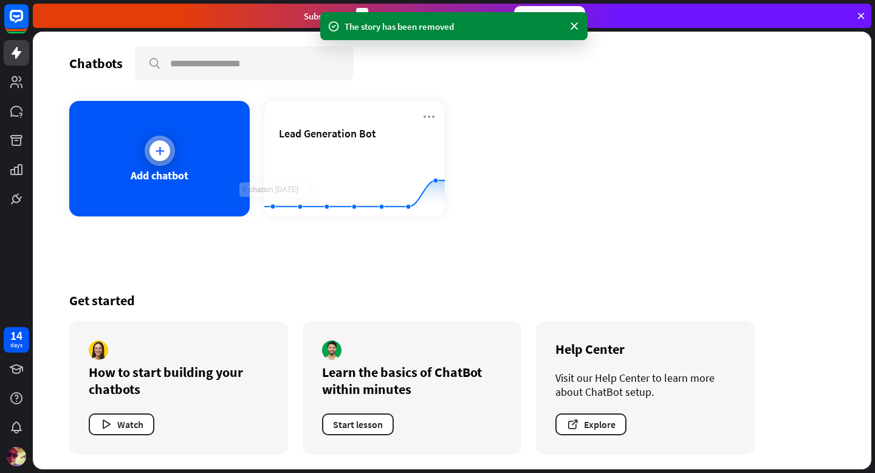
click at [178, 165] on div "Add chatbot" at bounding box center [159, 158] width 180 height 115
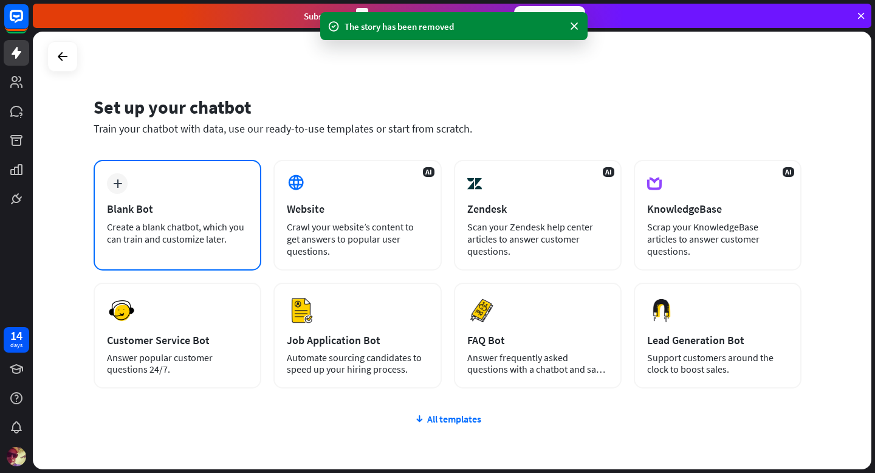
click at [183, 210] on div "Blank Bot" at bounding box center [177, 209] width 141 height 14
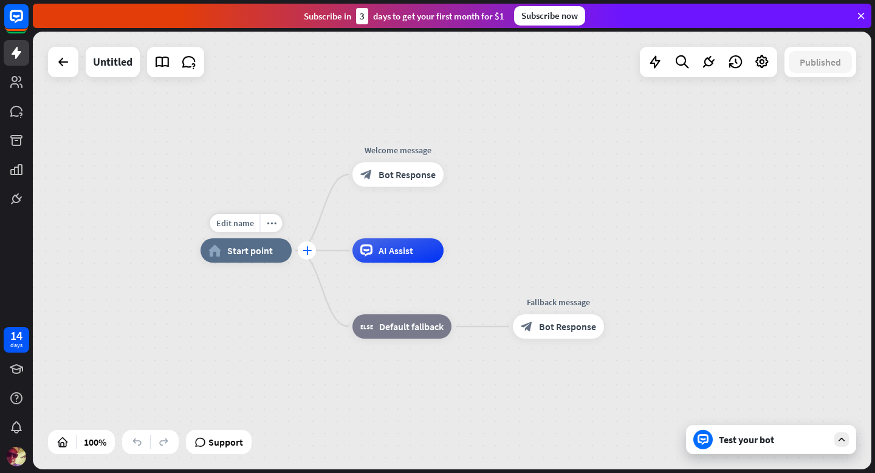
click at [307, 253] on icon "plus" at bounding box center [306, 250] width 9 height 9
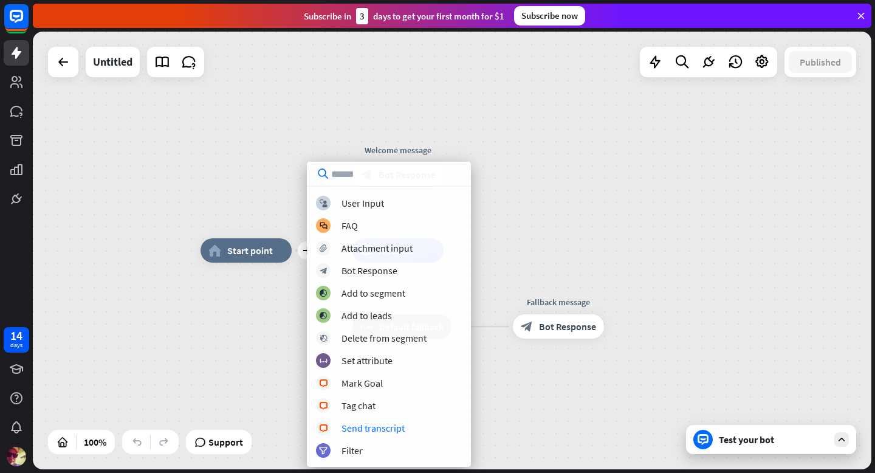
click at [531, 420] on div "plus home_2 Start point Welcome message block_bot_response Bot Response AI Assi…" at bounding box center [619, 468] width 838 height 437
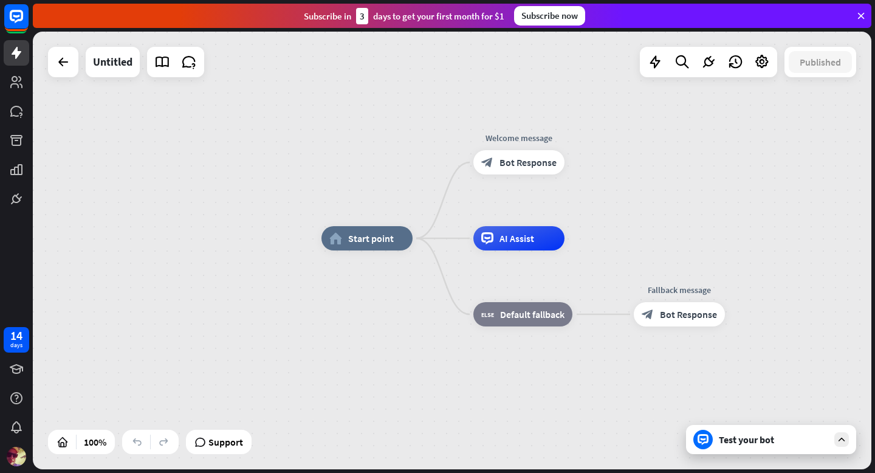
drag, startPoint x: 148, startPoint y: 348, endPoint x: 268, endPoint y: 335, distance: 121.5
click at [268, 335] on div "home_2 Start point Welcome message block_bot_response Bot Response AI Assist bl…" at bounding box center [452, 250] width 838 height 437
click at [542, 212] on icon "more_horiz" at bounding box center [544, 210] width 10 height 9
click at [597, 224] on span "Start testing from here" at bounding box center [610, 225] width 84 height 12
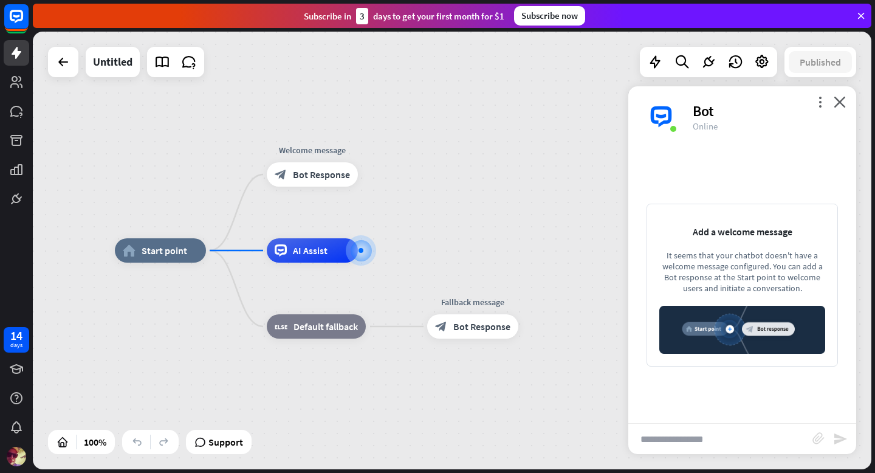
click at [703, 439] on input "text" at bounding box center [720, 438] width 184 height 30
type input "**"
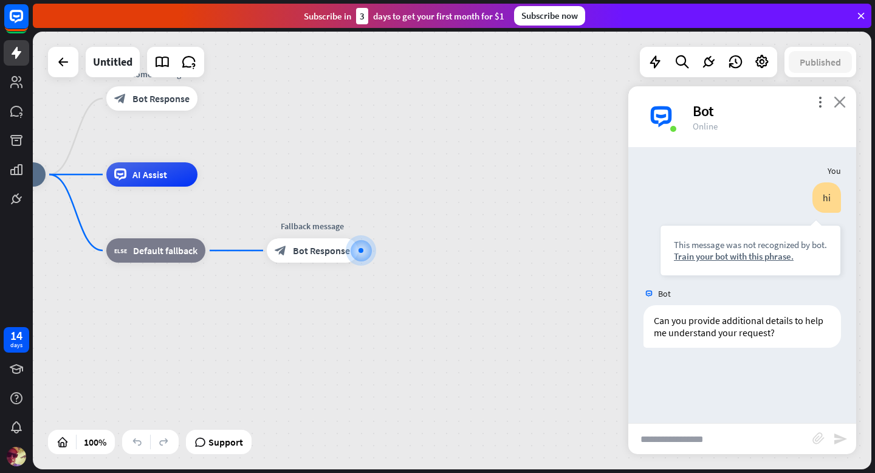
click at [842, 103] on icon "close" at bounding box center [839, 102] width 12 height 12
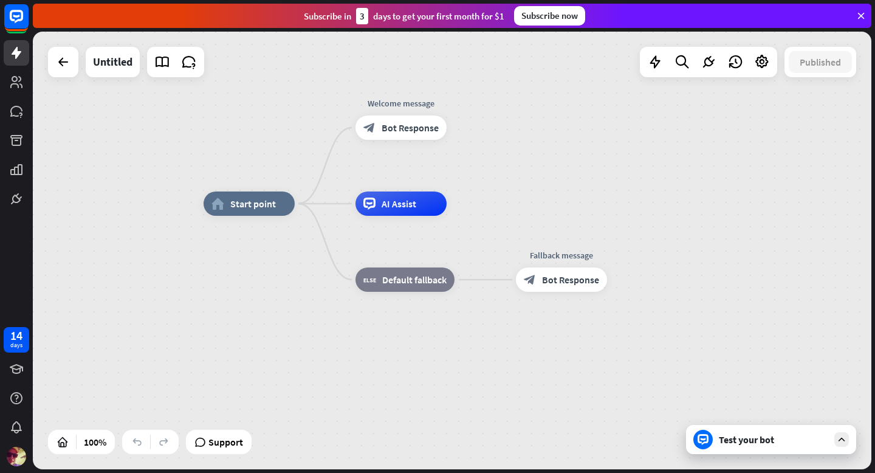
drag, startPoint x: 267, startPoint y: 159, endPoint x: 527, endPoint y: 191, distance: 262.0
click at [527, 191] on div "home_2 Start point Welcome message block_bot_response Bot Response AI Assist bl…" at bounding box center [452, 250] width 838 height 437
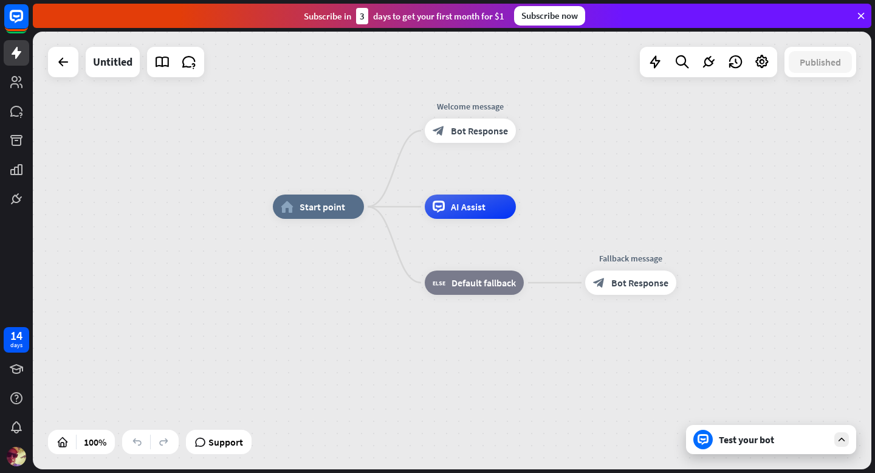
drag, startPoint x: 267, startPoint y: 143, endPoint x: 434, endPoint y: 143, distance: 167.0
click at [434, 143] on div "home_2 Start point Welcome message block_bot_response Bot Response AI Assist bl…" at bounding box center [452, 250] width 838 height 437
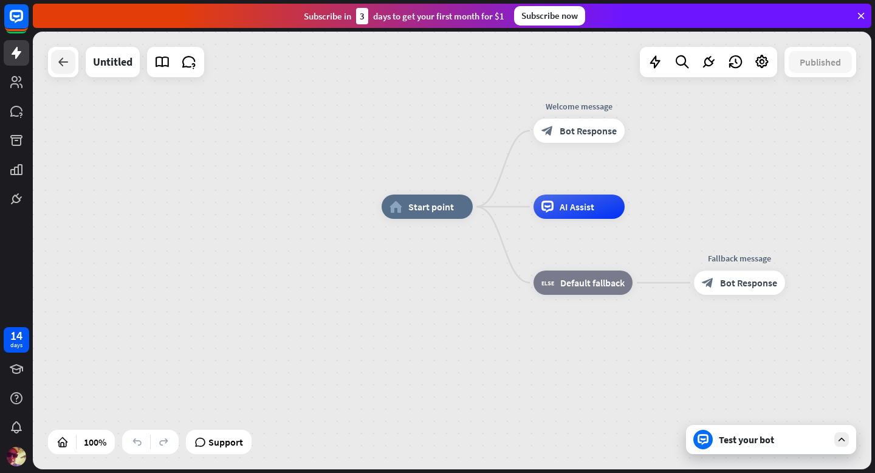
click at [69, 69] on div at bounding box center [63, 62] width 24 height 24
